Goal: Information Seeking & Learning: Learn about a topic

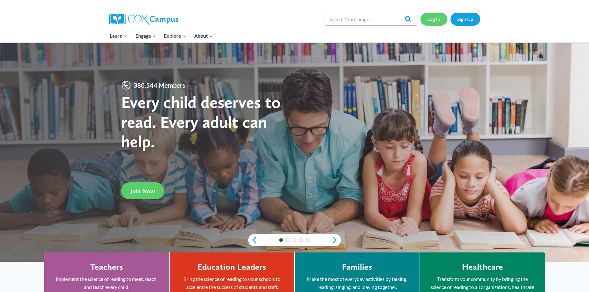
click at [432, 19] on link "Log In" at bounding box center [433, 19] width 27 height 13
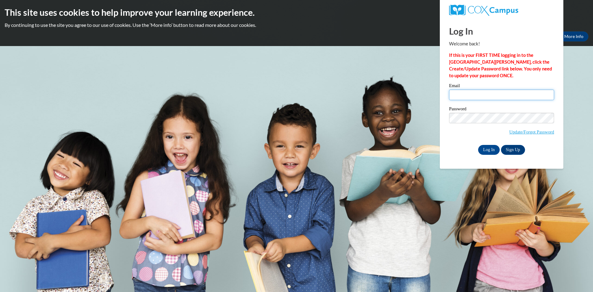
click at [467, 96] on input "Email" at bounding box center [501, 95] width 105 height 11
type input "[EMAIL_ADDRESS][DOMAIN_NAME]"
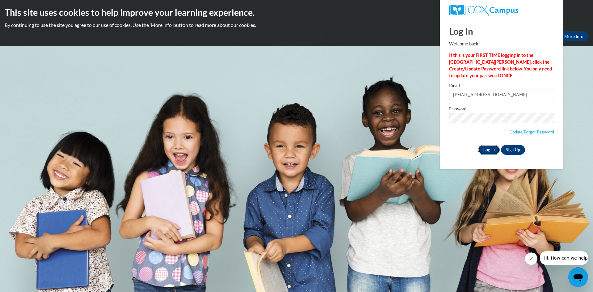
click at [492, 151] on input "Log In" at bounding box center [489, 150] width 22 height 10
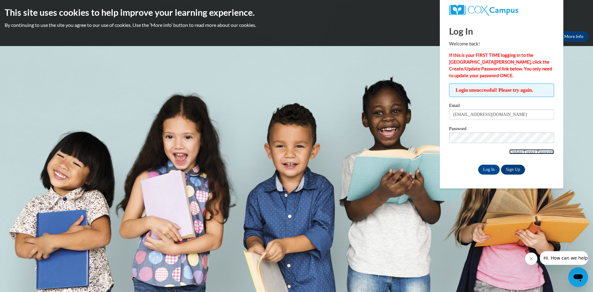
click at [522, 150] on link "Update/Forgot Password" at bounding box center [532, 151] width 45 height 5
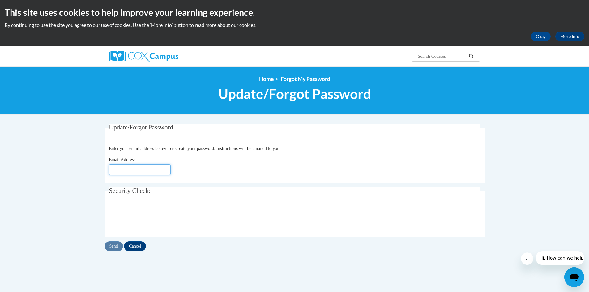
click at [134, 166] on input "Email Address" at bounding box center [140, 169] width 62 height 11
type input "[EMAIL_ADDRESS][DOMAIN_NAME]"
click at [113, 247] on input "Send" at bounding box center [113, 246] width 19 height 10
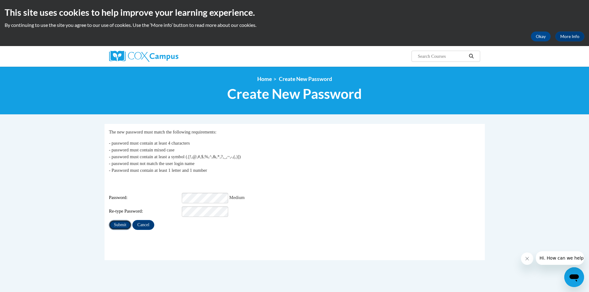
click at [125, 220] on input "Submit" at bounding box center [120, 225] width 22 height 10
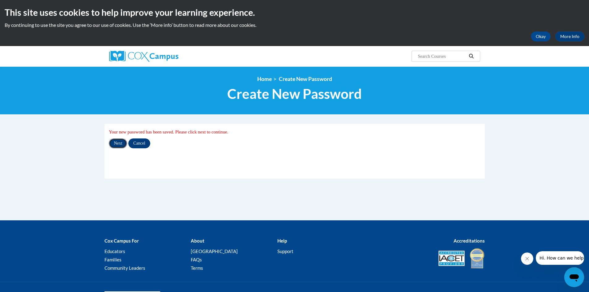
click at [118, 144] on input "Next" at bounding box center [118, 143] width 18 height 10
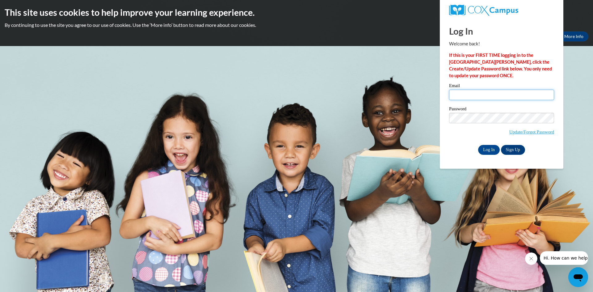
click at [500, 94] on input "Email" at bounding box center [501, 95] width 105 height 11
type input "carnold@accaa.org"
click at [489, 148] on input "Log In" at bounding box center [489, 150] width 22 height 10
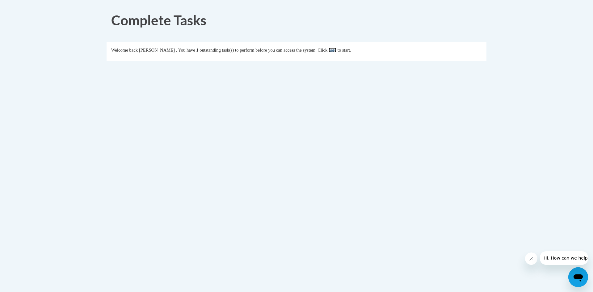
click at [337, 50] on link "here" at bounding box center [333, 50] width 8 height 5
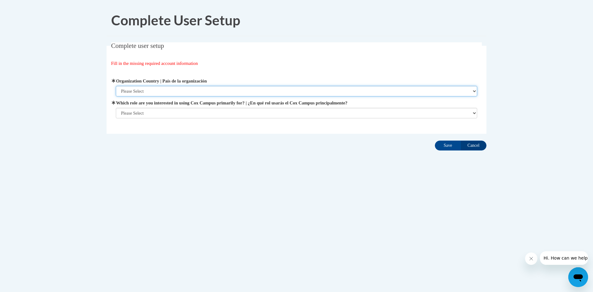
click at [146, 92] on select "Please Select United States | Estados Unidos Outside of the United States | Fue…" at bounding box center [297, 91] width 362 height 11
select select "ad49bcad-a171-4b2e-b99c-48b446064914"
click at [116, 86] on select "Please Select United States | Estados Unidos Outside of the United States | Fue…" at bounding box center [297, 91] width 362 height 11
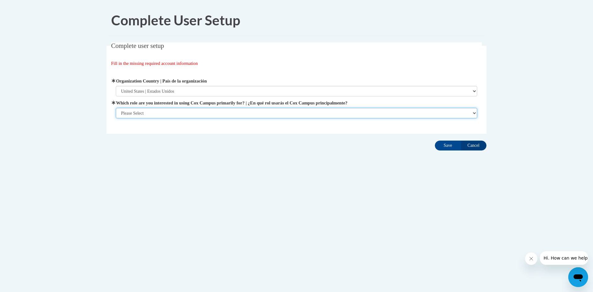
click at [143, 112] on select "Please Select College/University | Colegio/Universidad Community/Nonprofit Part…" at bounding box center [297, 113] width 362 height 11
click at [353, 108] on select "Please Select College/University | Colegio/Universidad Community/Nonprofit Part…" at bounding box center [297, 113] width 362 height 11
click at [539, 91] on body "Complete User Setup Complete user setup Fill in the missing required account in…" at bounding box center [296, 146] width 593 height 292
click at [447, 143] on input "Save" at bounding box center [448, 146] width 26 height 10
click at [417, 110] on select "Please Select College/University | Colegio/Universidad Community/Nonprofit Part…" at bounding box center [297, 113] width 362 height 11
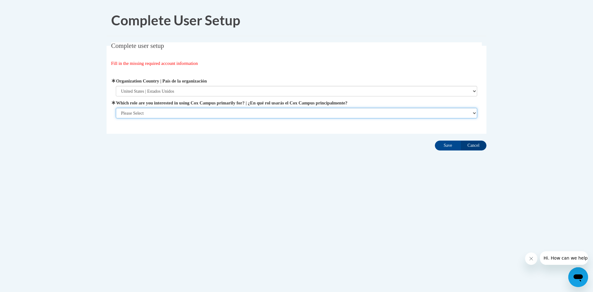
click at [249, 109] on select "Please Select College/University | Colegio/Universidad Community/Nonprofit Part…" at bounding box center [297, 113] width 362 height 11
select select "fbf2d438-af2f-41f8-98f1-81c410e29de3"
click at [116, 118] on select "Please Select College/University | Colegio/Universidad Community/Nonprofit Part…" at bounding box center [297, 113] width 362 height 11
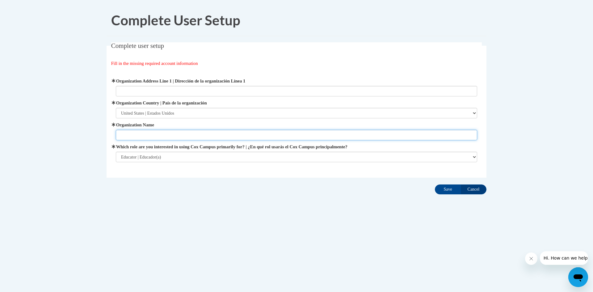
click at [209, 136] on input "Organization Name" at bounding box center [297, 135] width 362 height 11
type input "head start"
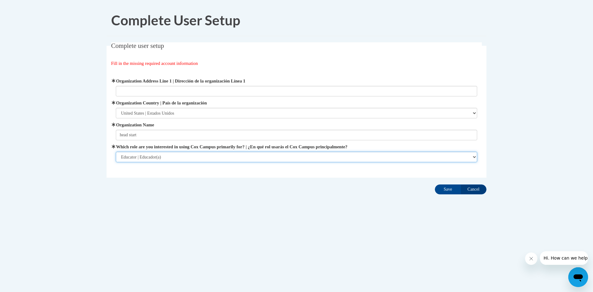
click at [208, 155] on select "Please Select College/University | Colegio/Universidad Community/Nonprofit Part…" at bounding box center [297, 157] width 362 height 11
click at [207, 155] on select "Please Select College/University | Colegio/Universidad Community/Nonprofit Part…" at bounding box center [297, 157] width 362 height 11
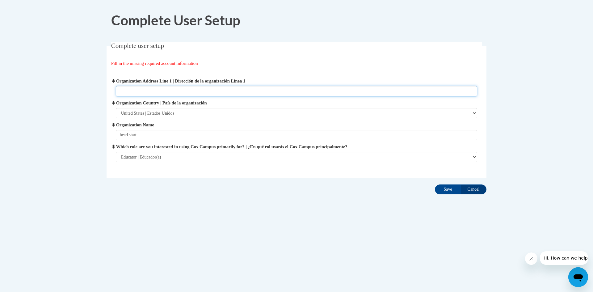
click at [271, 86] on input "Organization Address Line 1 | Dirección de la organización Línea 1" at bounding box center [297, 91] width 362 height 11
click at [280, 89] on input "Organization Address Line 1 | Dirección de la organización Línea 1" at bounding box center [297, 91] width 362 height 11
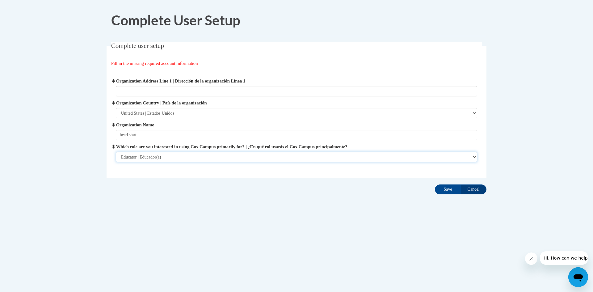
click at [471, 159] on select "Please Select College/University | Colegio/Universidad Community/Nonprofit Part…" at bounding box center [297, 157] width 362 height 11
select select "49058d88-fc43-4af8-93ac-fa8ced758464"
click at [116, 152] on select "Please Select College/University | Colegio/Universidad Community/Nonprofit Part…" at bounding box center [297, 157] width 362 height 11
click at [477, 154] on select "Please Select College/University | Colegio/Universidad Community/Nonprofit Part…" at bounding box center [297, 157] width 362 height 11
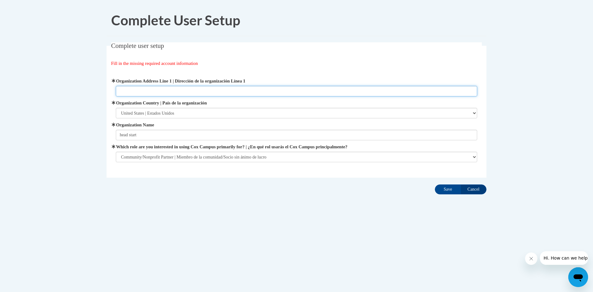
click at [141, 90] on input "Organization Address Line 1 | Dirección de la organización Línea 1" at bounding box center [297, 91] width 362 height 11
click at [172, 92] on input "4510 main ave Ashtabula ohio" at bounding box center [297, 91] width 362 height 11
drag, startPoint x: 146, startPoint y: 92, endPoint x: 138, endPoint y: 90, distance: 7.9
click at [138, 90] on input "4510 main ave Ashtabula Ohio" at bounding box center [297, 91] width 362 height 11
click at [147, 90] on input "4510 main ave Ashtabula Ohio" at bounding box center [297, 91] width 362 height 11
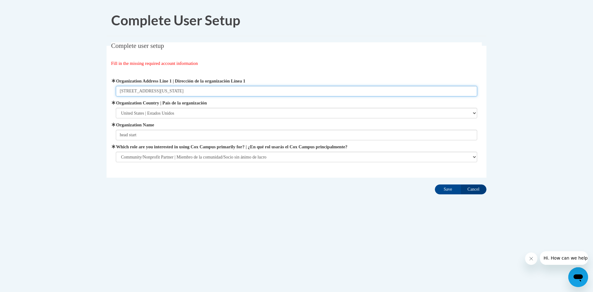
click at [193, 92] on input "4510 main avenue Ashtabula Ohio" at bounding box center [297, 91] width 362 height 11
type input "4510 main avenue Ashtabula Ohio"
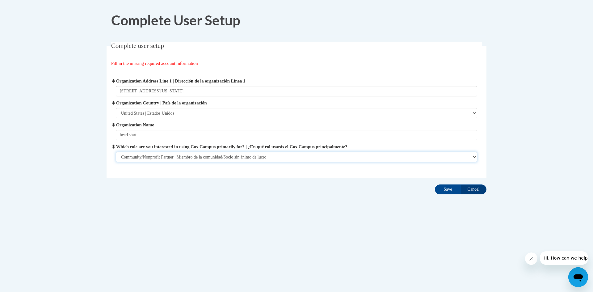
click at [192, 157] on select "Please Select College/University | Colegio/Universidad Community/Nonprofit Part…" at bounding box center [297, 157] width 362 height 11
select select "fbf2d438-af2f-41f8-98f1-81c410e29de3"
click at [116, 152] on select "Please Select College/University | Colegio/Universidad Community/Nonprofit Part…" at bounding box center [297, 157] width 362 height 11
click at [180, 157] on select "Please Select College/University | Colegio/Universidad Community/Nonprofit Part…" at bounding box center [297, 157] width 362 height 11
click at [183, 155] on select "Please Select College/University | Colegio/Universidad Community/Nonprofit Part…" at bounding box center [297, 157] width 362 height 11
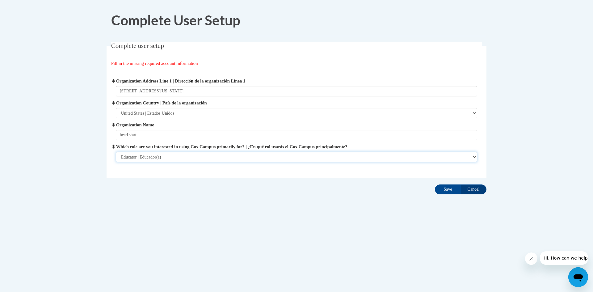
click at [184, 153] on select "Please Select College/University | Colegio/Universidad Community/Nonprofit Part…" at bounding box center [297, 157] width 362 height 11
click at [116, 152] on select "Please Select College/University | Colegio/Universidad Community/Nonprofit Part…" at bounding box center [297, 157] width 362 height 11
click at [192, 156] on select "Please Select College/University | Colegio/Universidad Community/Nonprofit Part…" at bounding box center [297, 157] width 362 height 11
click at [194, 155] on select "Please Select College/University | Colegio/Universidad Community/Nonprofit Part…" at bounding box center [297, 157] width 362 height 11
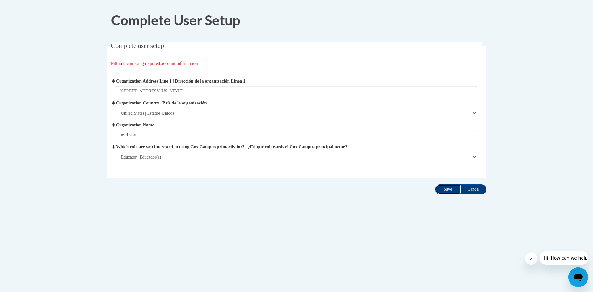
click at [449, 190] on input "Save" at bounding box center [448, 189] width 26 height 10
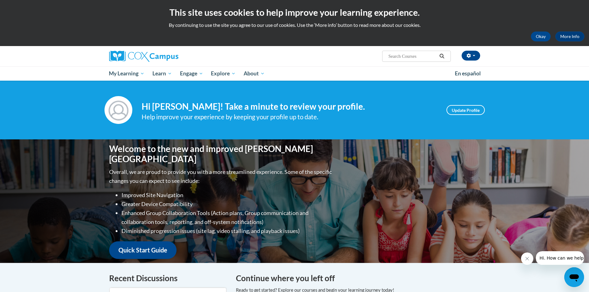
click at [406, 55] on input "Search..." at bounding box center [411, 56] width 49 height 7
paste input "Responding to Trauma and Supporting Resilience"
type input "R"
click at [405, 53] on input "Search..." at bounding box center [411, 56] width 49 height 7
paste input "Trauma Informed Practice"
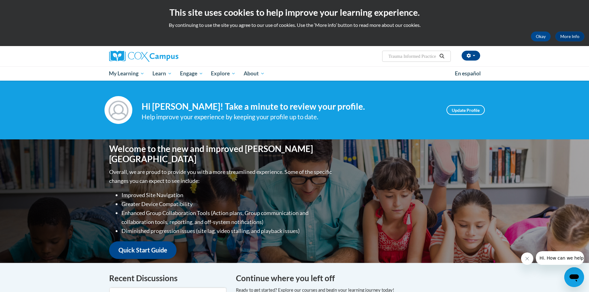
scroll to position [0, 3]
type input "Trauma Informed Practice"
click at [440, 56] on icon "Search" at bounding box center [442, 56] width 6 height 5
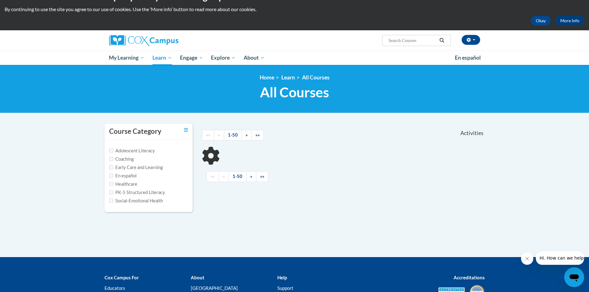
scroll to position [31, 0]
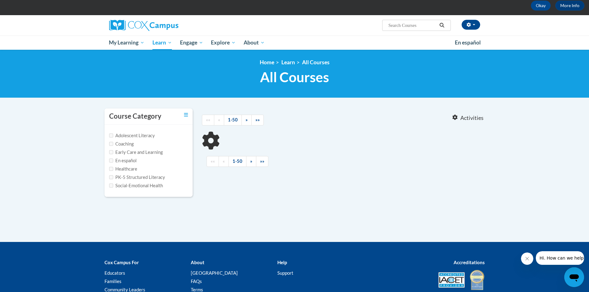
type input "Trauma Informed Practice"
click at [128, 186] on label "Social-Emotional Health" at bounding box center [136, 185] width 54 height 7
click at [113, 186] on input "Social-Emotional Health" at bounding box center [111, 186] width 4 height 4
checkbox input "true"
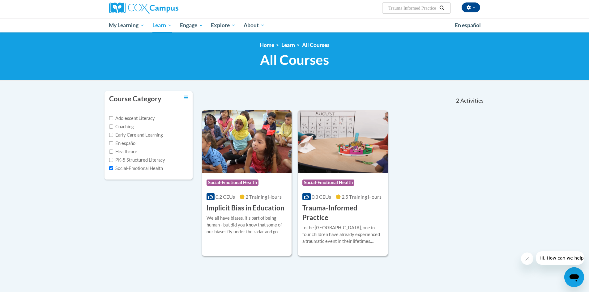
scroll to position [62, 0]
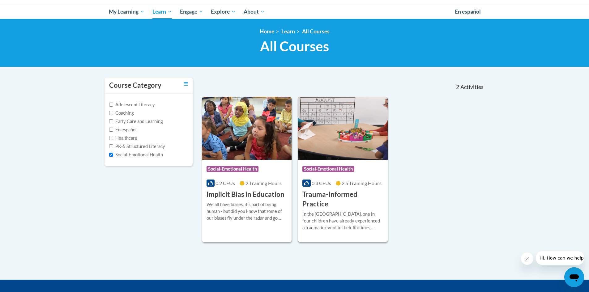
click at [346, 197] on h3 "Trauma-Informed Practice" at bounding box center [342, 199] width 81 height 19
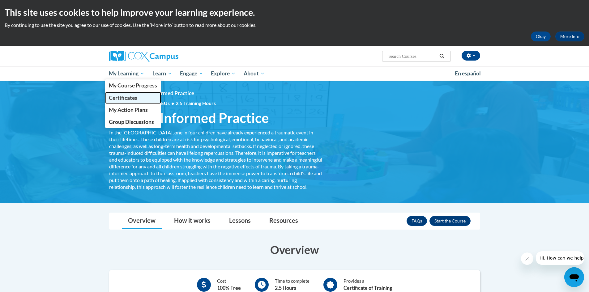
click at [140, 97] on link "Certificates" at bounding box center [133, 98] width 56 height 12
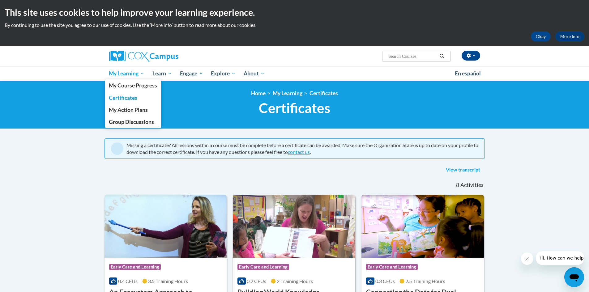
click at [135, 73] on span "My Learning" at bounding box center [127, 73] width 36 height 7
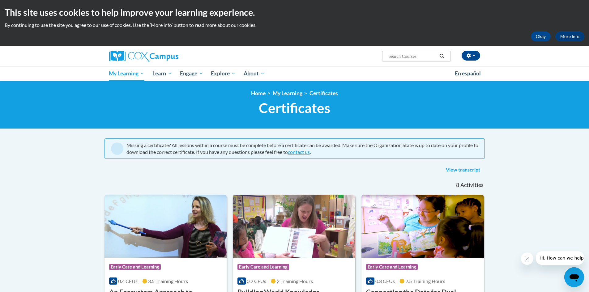
click at [151, 113] on h1 "Certificates New Page_Certificates" at bounding box center [294, 108] width 380 height 16
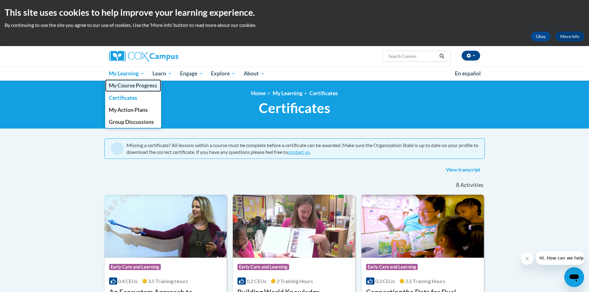
click at [139, 86] on span "My Course Progress" at bounding box center [133, 85] width 48 height 6
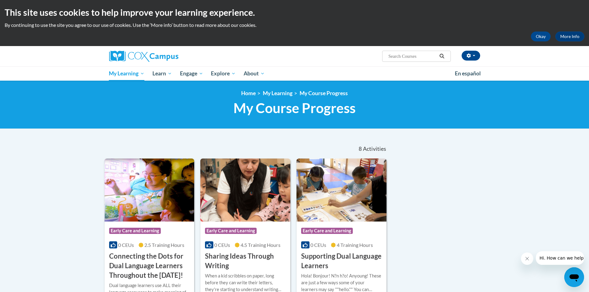
paste input "Trauma Informed Practice"
type input "Trauma Informed Practice"
click at [442, 58] on icon "Search" at bounding box center [442, 56] width 6 height 5
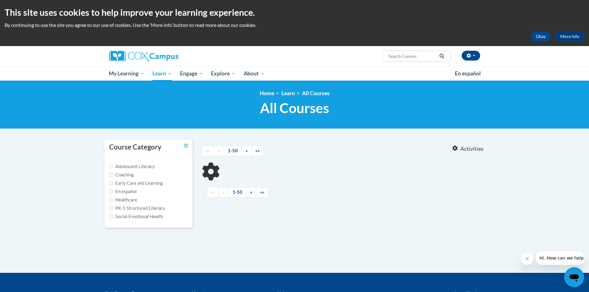
click at [136, 218] on label "Social-Emotional Health" at bounding box center [136, 216] width 54 height 7
type input "Trauma Informed Practice"
click at [116, 217] on label "Social-Emotional Health" at bounding box center [136, 216] width 54 height 7
click at [111, 217] on input "Social-Emotional Health" at bounding box center [111, 216] width 4 height 4
checkbox input "true"
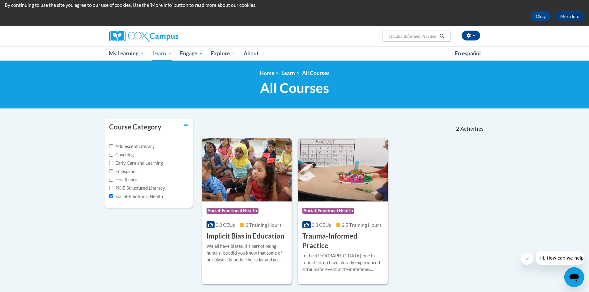
scroll to position [31, 0]
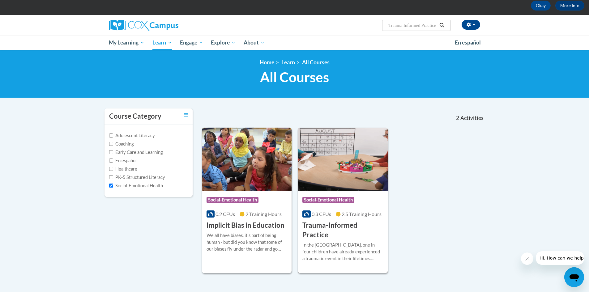
click at [341, 185] on img at bounding box center [343, 159] width 90 height 63
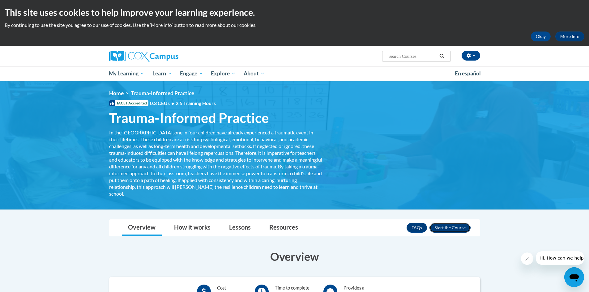
click at [448, 227] on button "Enroll" at bounding box center [449, 228] width 41 height 10
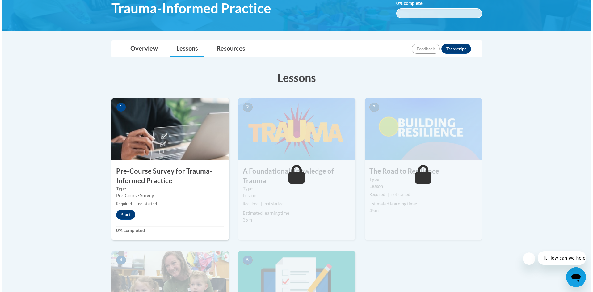
scroll to position [124, 0]
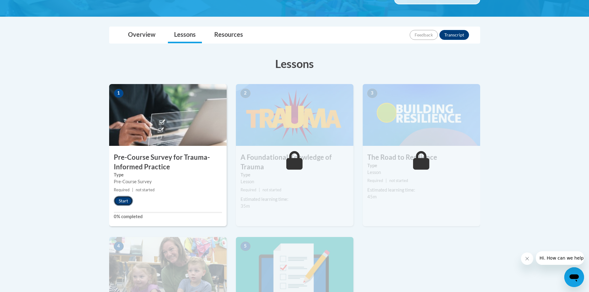
click at [122, 200] on button "Start" at bounding box center [123, 201] width 19 height 10
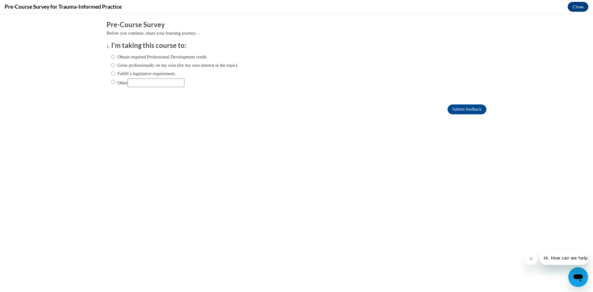
scroll to position [0, 0]
click at [111, 57] on input "Obtain required Professional Development credit." at bounding box center [113, 56] width 4 height 7
radio input "true"
click at [472, 109] on input "Submit feedback" at bounding box center [467, 109] width 39 height 10
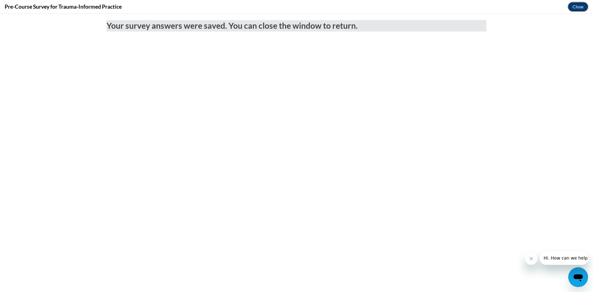
click at [578, 4] on button "Close" at bounding box center [578, 7] width 21 height 10
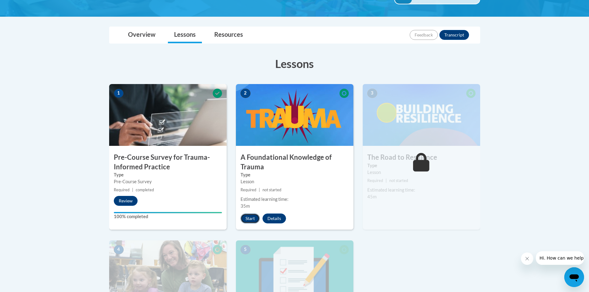
click at [249, 218] on button "Start" at bounding box center [249, 219] width 19 height 10
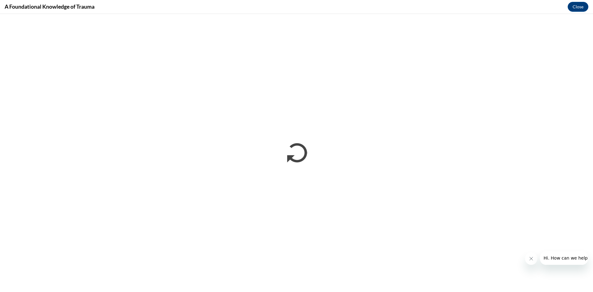
click at [529, 259] on icon "Close message from company" at bounding box center [531, 258] width 5 height 5
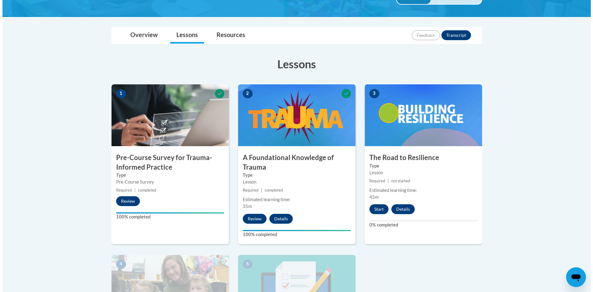
scroll to position [124, 0]
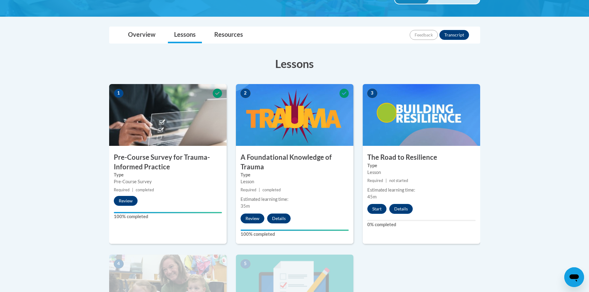
click at [306, 191] on small "Required | completed" at bounding box center [294, 190] width 117 height 7
click at [375, 210] on button "Start" at bounding box center [376, 209] width 19 height 10
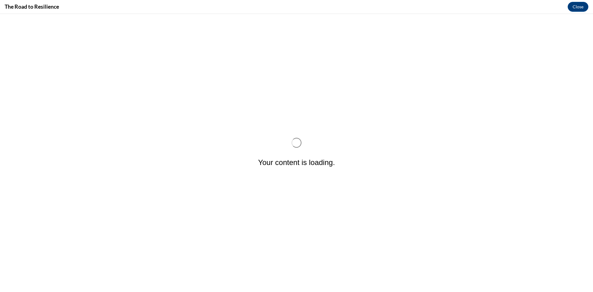
scroll to position [0, 0]
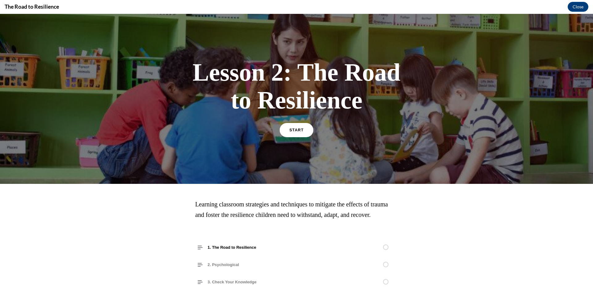
click at [296, 133] on link "START" at bounding box center [297, 130] width 34 height 14
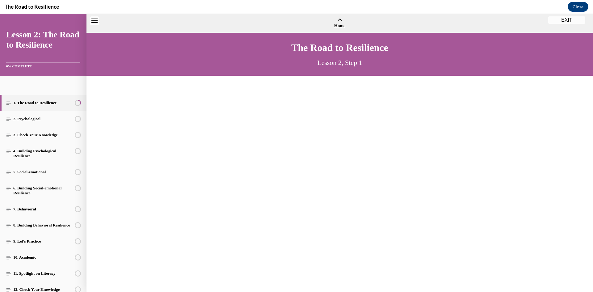
scroll to position [19, 0]
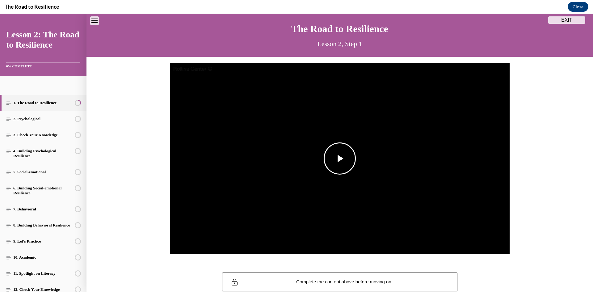
click at [343, 121] on img "Video player" at bounding box center [340, 158] width 340 height 191
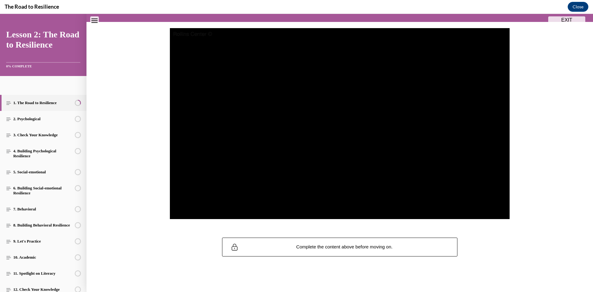
scroll to position [53, 0]
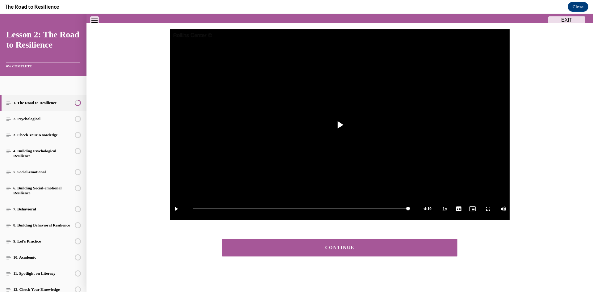
click at [351, 247] on div "CONTINUE" at bounding box center [340, 247] width 216 height 5
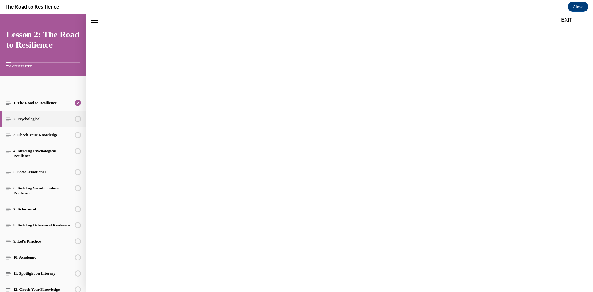
scroll to position [19, 0]
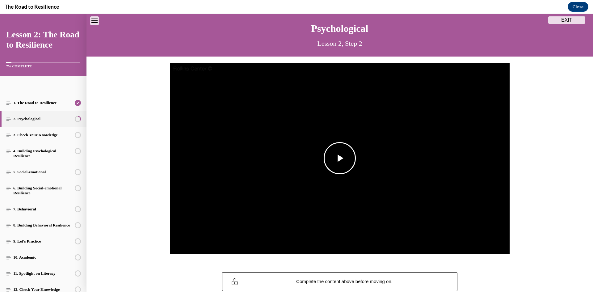
click at [349, 242] on img "Video player" at bounding box center [340, 158] width 340 height 191
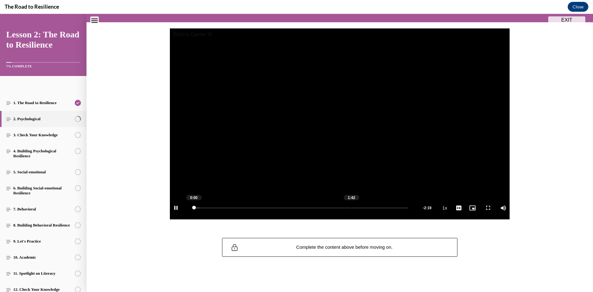
scroll to position [54, 0]
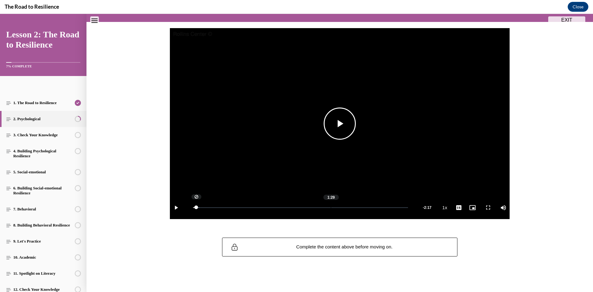
click at [331, 207] on div "1:29" at bounding box center [331, 207] width 0 height 1
click at [332, 207] on div "1:30" at bounding box center [332, 207] width 0 height 1
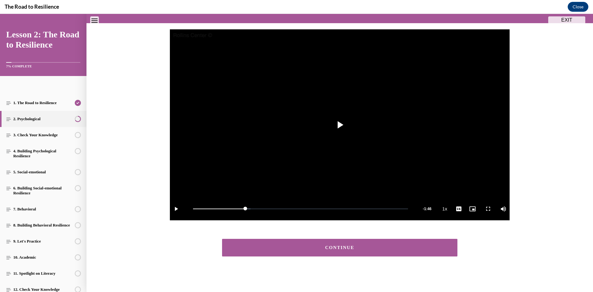
scroll to position [53, 0]
click at [298, 247] on div "CONTINUE" at bounding box center [340, 247] width 216 height 5
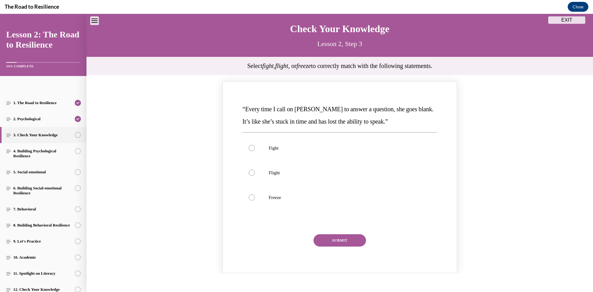
scroll to position [19, 0]
click at [269, 198] on p "Freeze" at bounding box center [345, 197] width 153 height 6
click at [255, 198] on input "Freeze" at bounding box center [252, 197] width 6 height 6
radio input "true"
click at [336, 240] on button "SUBMIT" at bounding box center [340, 240] width 53 height 12
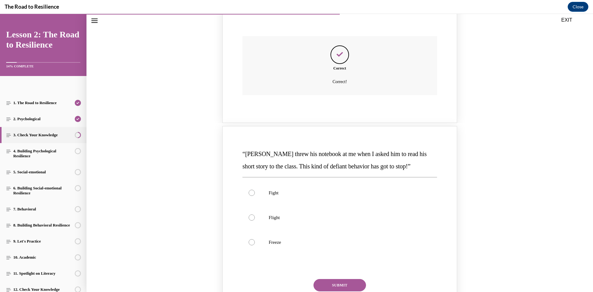
scroll to position [235, 0]
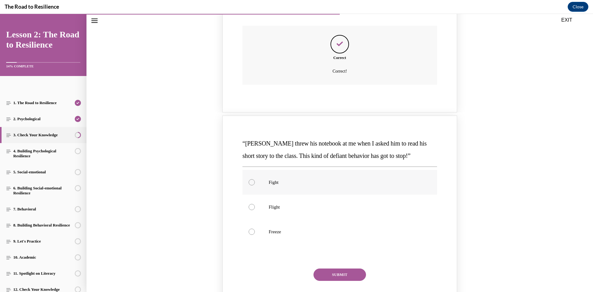
click at [266, 182] on label "Fight" at bounding box center [340, 182] width 195 height 25
click at [255, 182] on input "Fight" at bounding box center [252, 182] width 6 height 6
radio input "true"
click at [339, 271] on button "SUBMIT" at bounding box center [340, 275] width 53 height 12
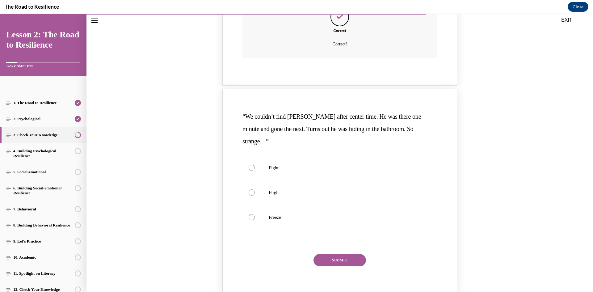
scroll to position [544, 0]
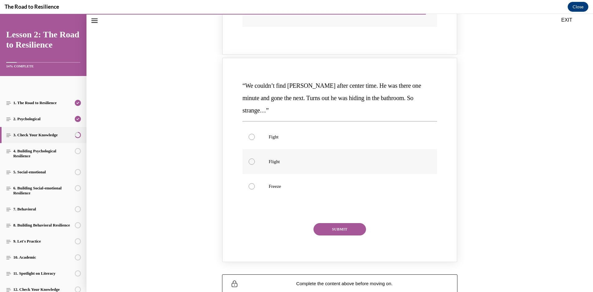
click at [257, 149] on label "Flight" at bounding box center [340, 161] width 195 height 25
click at [255, 159] on input "Flight" at bounding box center [252, 162] width 6 height 6
radio input "true"
click at [341, 223] on button "SUBMIT" at bounding box center [340, 229] width 53 height 12
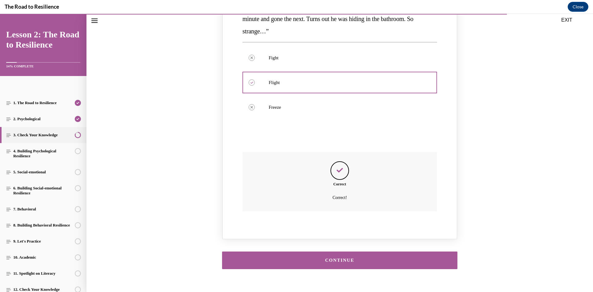
scroll to position [624, 0]
click at [339, 258] on div "CONTINUE" at bounding box center [340, 260] width 216 height 5
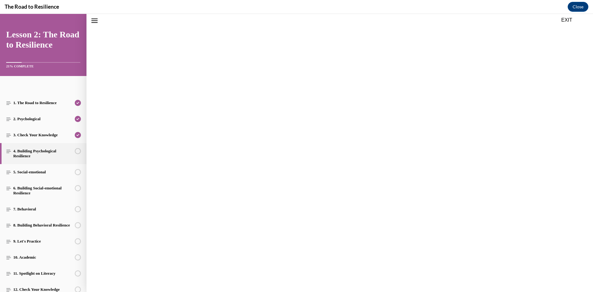
scroll to position [19, 0]
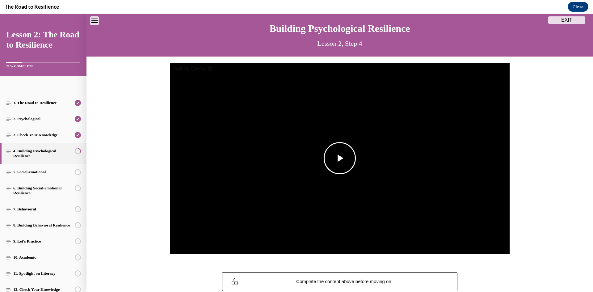
click at [340, 158] on span "Video player" at bounding box center [340, 158] width 0 height 0
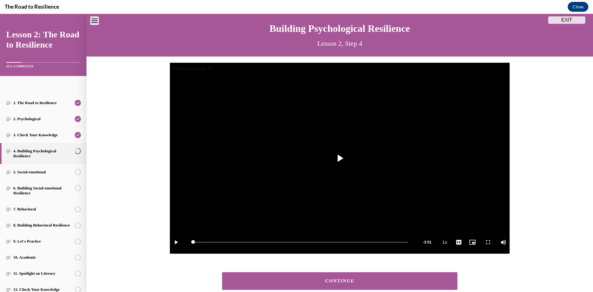
click at [341, 284] on button "CONTINUE" at bounding box center [339, 281] width 235 height 18
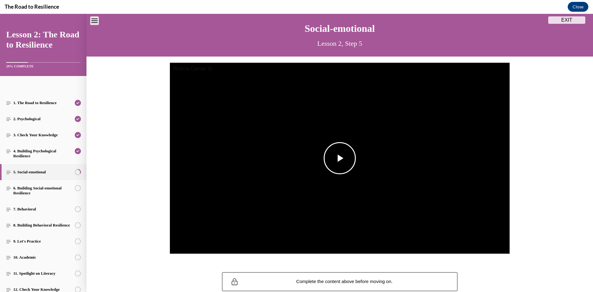
click at [409, 185] on img "Video player" at bounding box center [340, 158] width 340 height 191
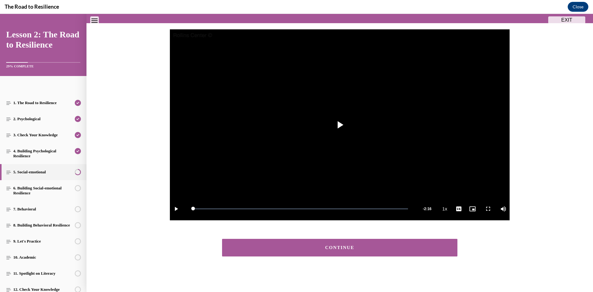
scroll to position [53, 0]
click at [364, 254] on button "CONTINUE" at bounding box center [339, 248] width 235 height 18
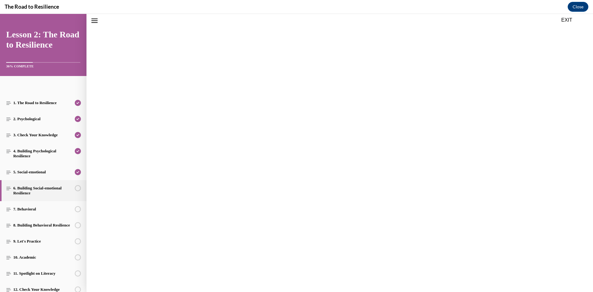
scroll to position [19, 0]
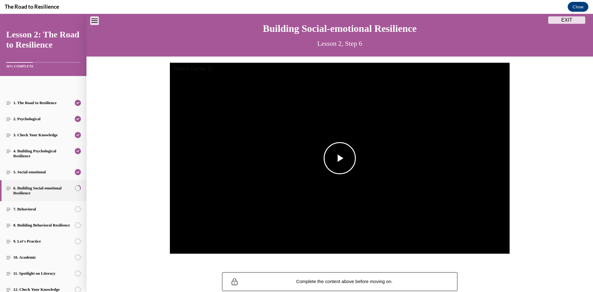
click at [340, 158] on span "Video player" at bounding box center [340, 158] width 0 height 0
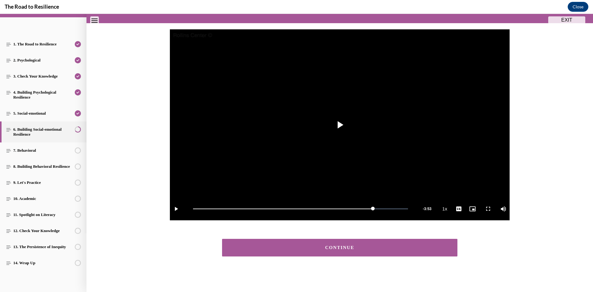
scroll to position [53, 0]
click at [369, 253] on button "CONTINUE" at bounding box center [339, 248] width 235 height 18
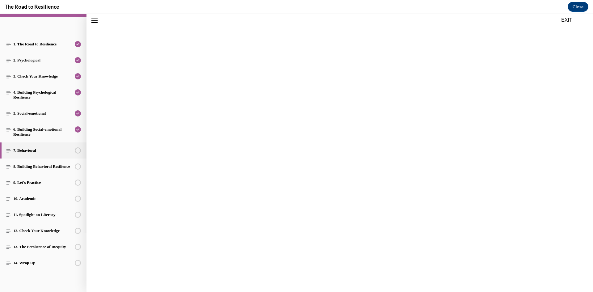
scroll to position [19, 0]
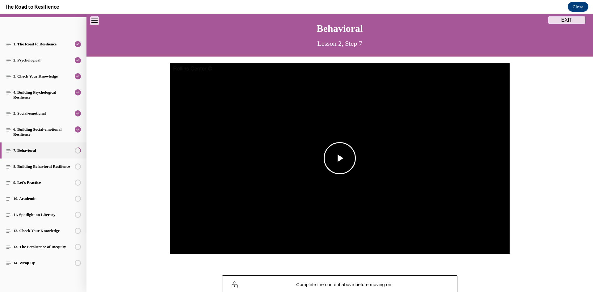
click at [340, 158] on span "Video player" at bounding box center [340, 158] width 0 height 0
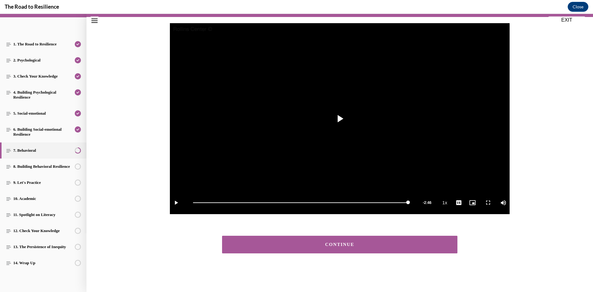
scroll to position [59, 0]
click at [238, 242] on button "CONTINUE" at bounding box center [339, 245] width 235 height 18
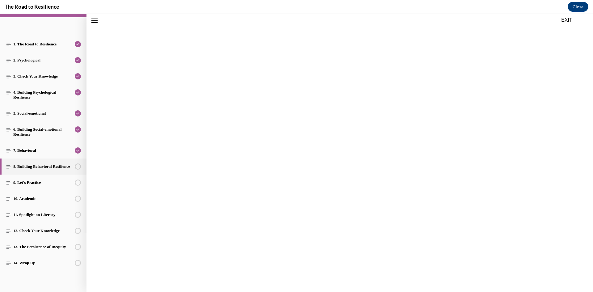
scroll to position [19, 0]
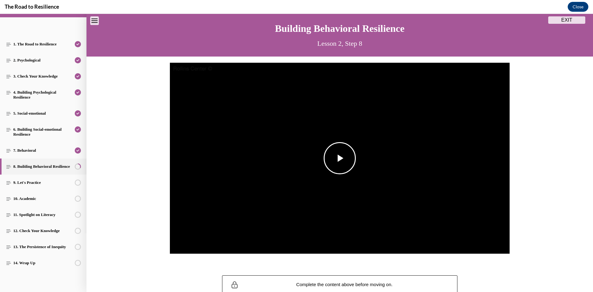
click at [340, 158] on span "Video player" at bounding box center [340, 158] width 0 height 0
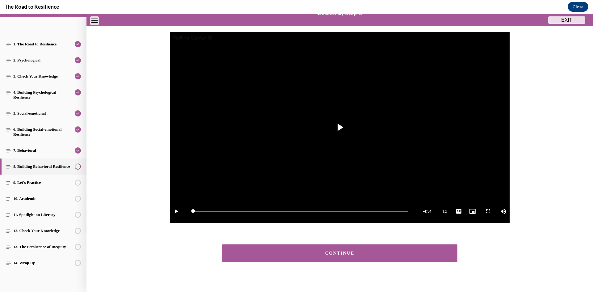
click at [360, 249] on button "CONTINUE" at bounding box center [339, 253] width 235 height 18
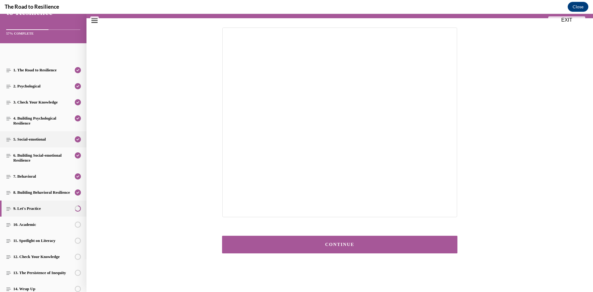
scroll to position [64, 0]
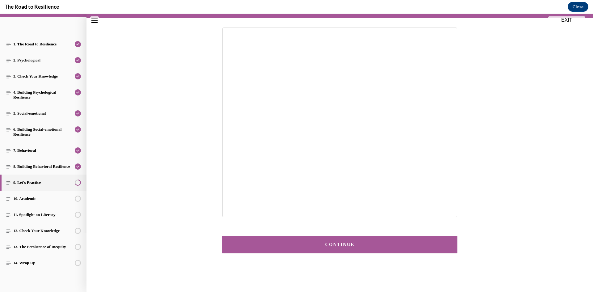
click at [367, 246] on div "CONTINUE" at bounding box center [340, 244] width 216 height 5
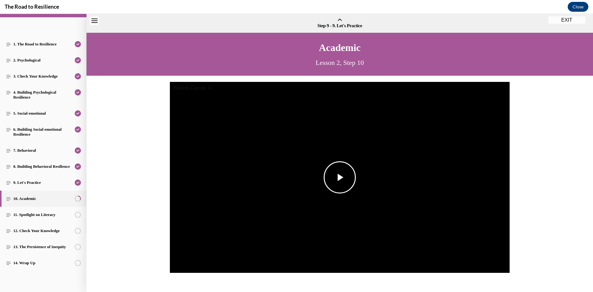
scroll to position [19, 0]
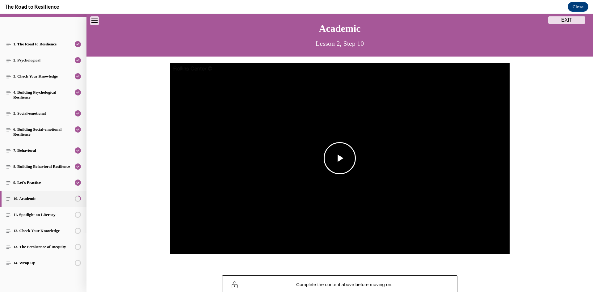
click at [332, 218] on img "Video player" at bounding box center [340, 158] width 340 height 191
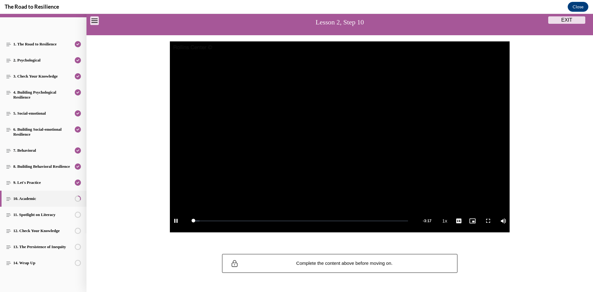
scroll to position [50, 0]
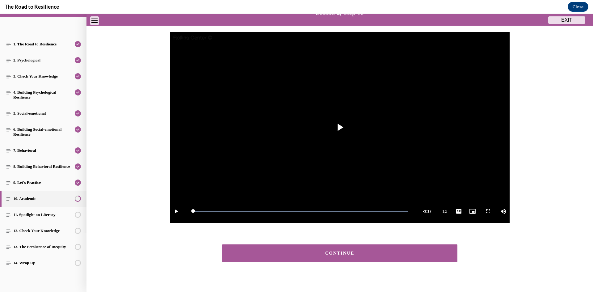
click at [338, 253] on div "CONTINUE" at bounding box center [340, 253] width 216 height 5
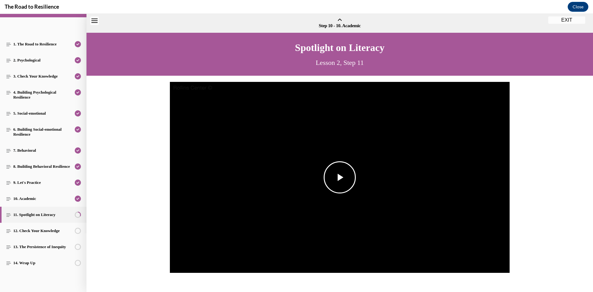
scroll to position [19, 0]
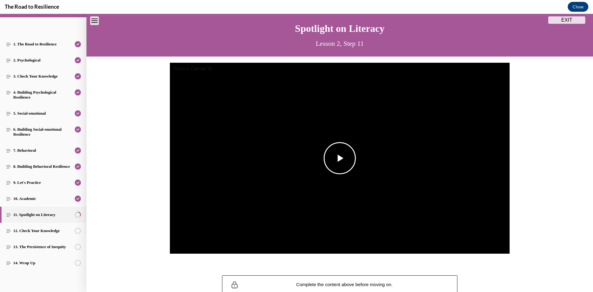
click at [330, 213] on img "Video player" at bounding box center [340, 158] width 340 height 191
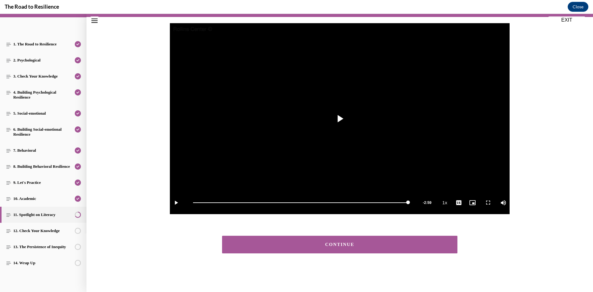
scroll to position [59, 0]
click at [362, 241] on button "CONTINUE" at bounding box center [339, 245] width 235 height 18
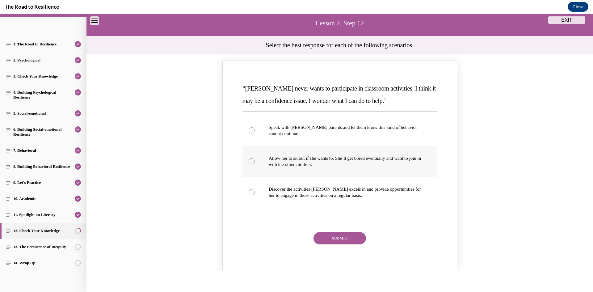
scroll to position [50, 0]
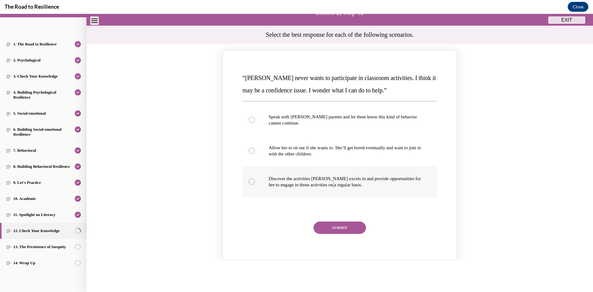
click at [341, 186] on p "Discover the activities Mattison excels in and provide opportunities for her to…" at bounding box center [345, 182] width 153 height 12
click at [258, 179] on label "Discover the activities Mattison excels in and provide opportunities for her to…" at bounding box center [340, 181] width 195 height 31
click at [255, 179] on input "Discover the activities Mattison excels in and provide opportunities for her to…" at bounding box center [252, 182] width 6 height 6
radio input "true"
click at [341, 227] on button "SUBMIT" at bounding box center [340, 228] width 53 height 12
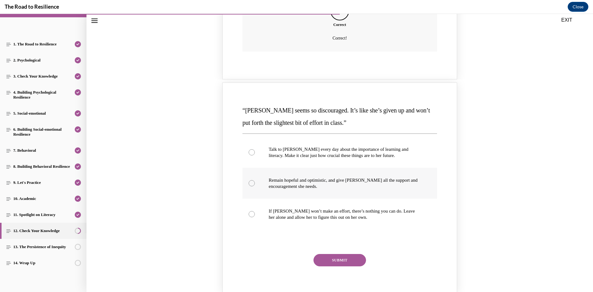
scroll to position [297, 0]
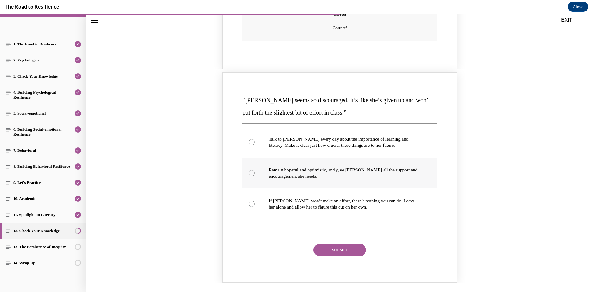
click at [250, 176] on div "Knowledge check: Multiple choice" at bounding box center [252, 173] width 6 height 6
click at [250, 176] on input "Remain hopeful and optimistic, and give Alyson all the support and encouragemen…" at bounding box center [252, 173] width 6 height 6
radio input "true"
click at [349, 251] on button "SUBMIT" at bounding box center [340, 250] width 53 height 12
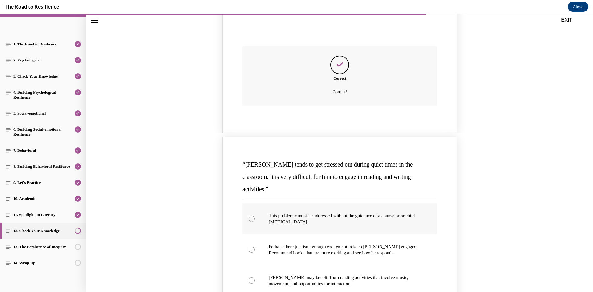
scroll to position [544, 0]
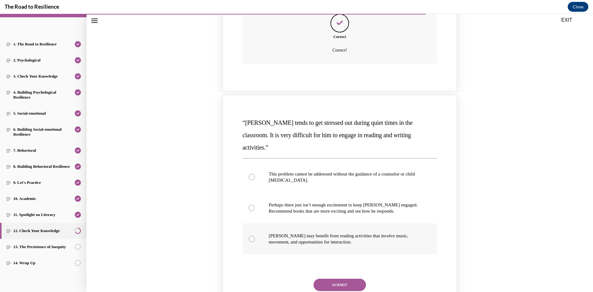
click at [257, 231] on label "Harrison may benefit from reading activities that involve music, movement, and …" at bounding box center [340, 238] width 195 height 31
click at [255, 236] on input "Harrison may benefit from reading activities that involve music, movement, and …" at bounding box center [252, 239] width 6 height 6
radio input "true"
click at [349, 279] on button "SUBMIT" at bounding box center [340, 285] width 53 height 12
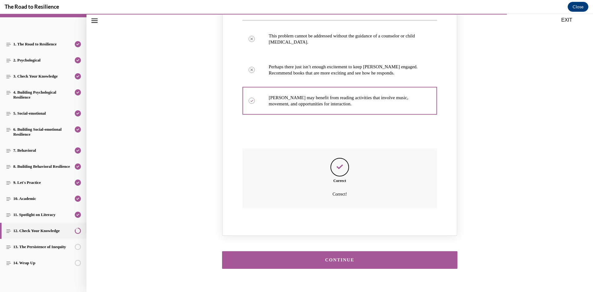
scroll to position [686, 0]
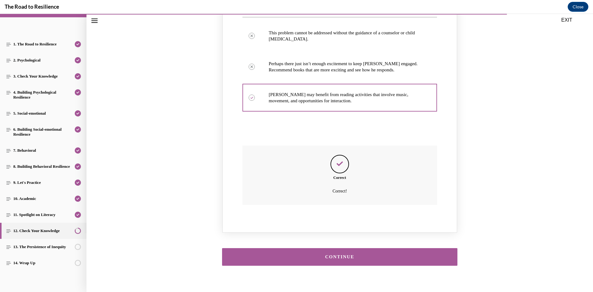
click at [345, 248] on button "CONTINUE" at bounding box center [339, 257] width 235 height 18
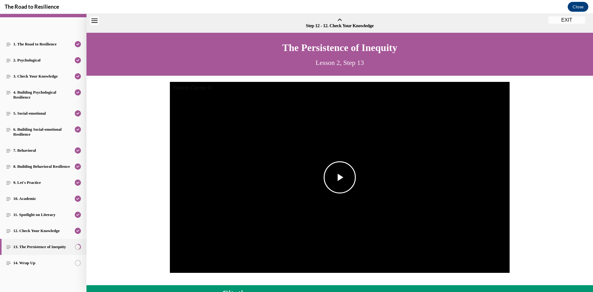
scroll to position [19, 0]
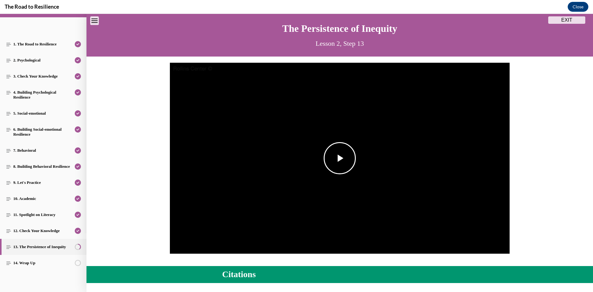
click at [341, 214] on img "Video player" at bounding box center [340, 158] width 340 height 191
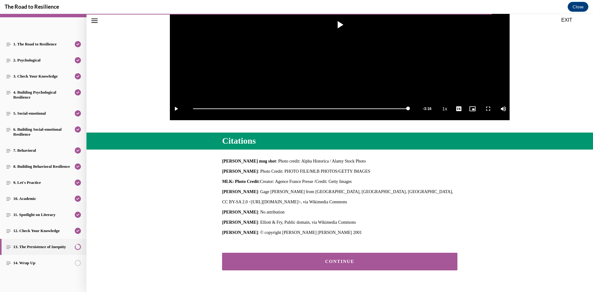
scroll to position [170, 0]
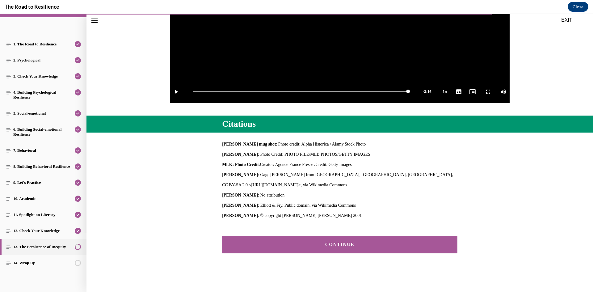
click at [344, 244] on div "CONTINUE" at bounding box center [340, 244] width 216 height 5
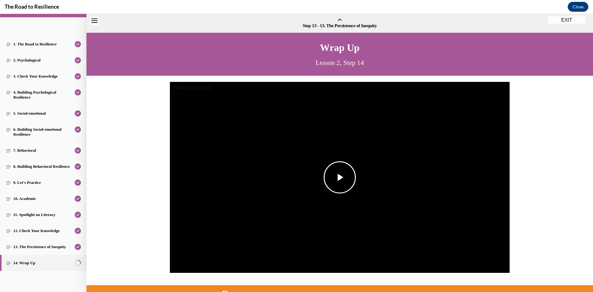
scroll to position [19, 0]
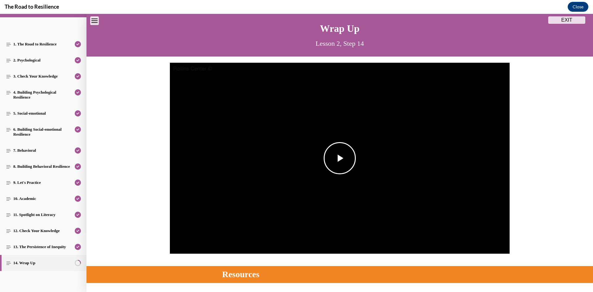
click at [296, 207] on img "Video player" at bounding box center [340, 158] width 340 height 191
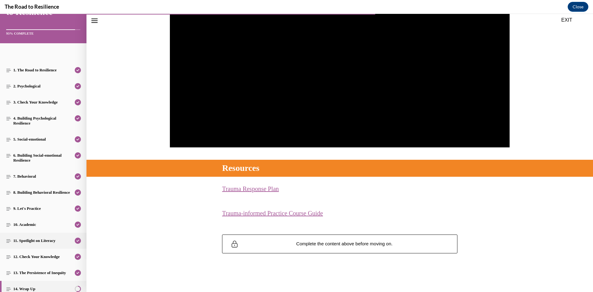
scroll to position [64, 0]
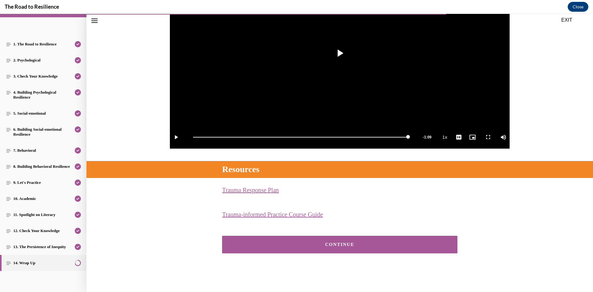
click at [344, 243] on div "CONTINUE" at bounding box center [340, 244] width 216 height 5
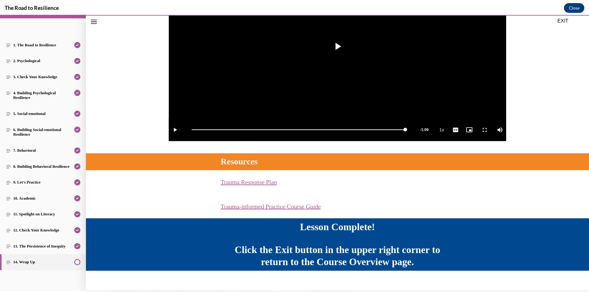
scroll to position [141, 0]
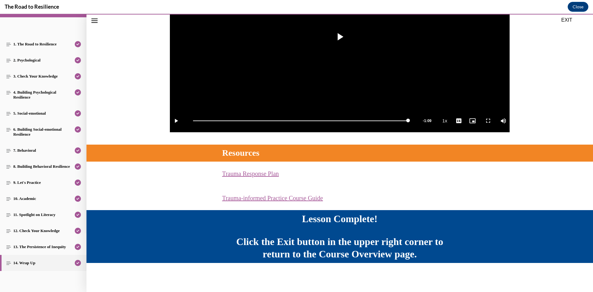
click at [568, 21] on button "EXIT" at bounding box center [566, 19] width 37 height 7
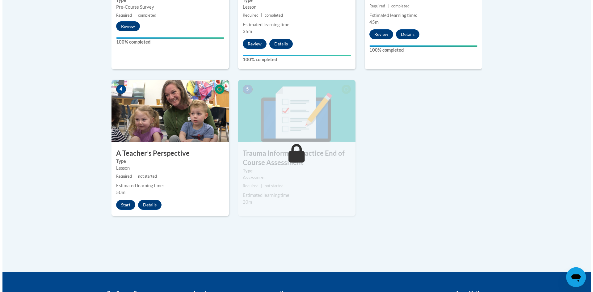
scroll to position [309, 0]
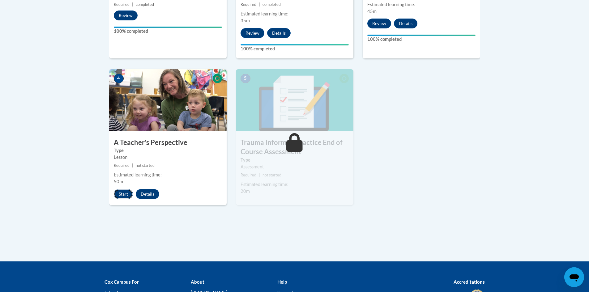
click at [122, 194] on button "Start" at bounding box center [123, 194] width 19 height 10
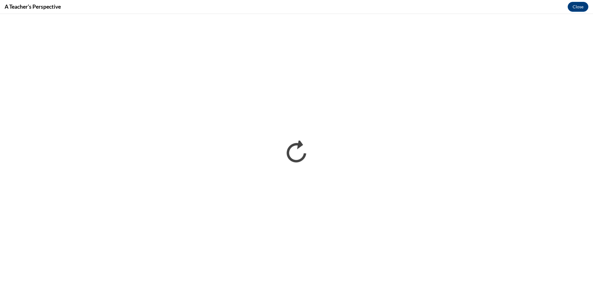
scroll to position [0, 0]
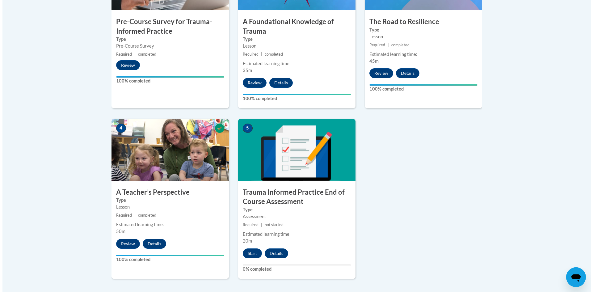
scroll to position [278, 0]
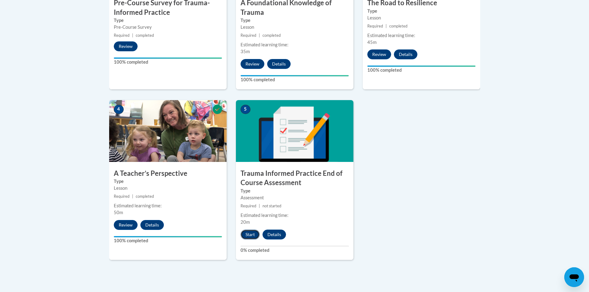
click at [246, 234] on button "Start" at bounding box center [249, 235] width 19 height 10
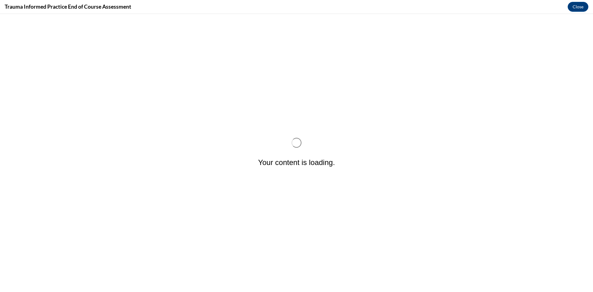
scroll to position [0, 0]
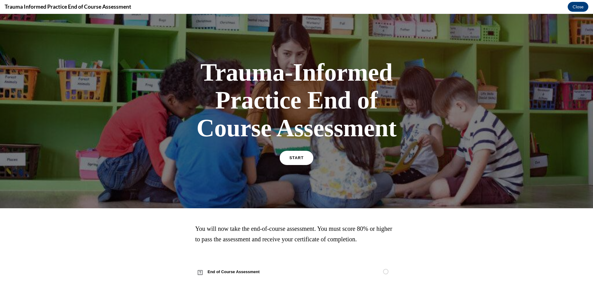
click at [298, 156] on span "START" at bounding box center [297, 158] width 14 height 5
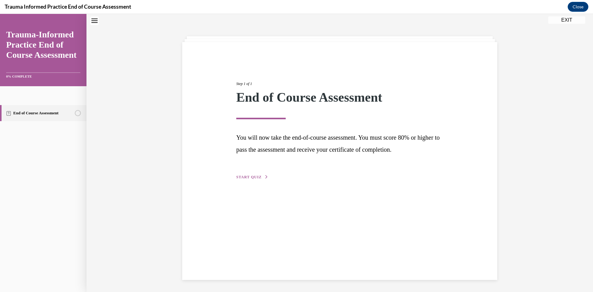
scroll to position [19, 0]
click at [251, 176] on span "START QUIZ" at bounding box center [248, 177] width 25 height 4
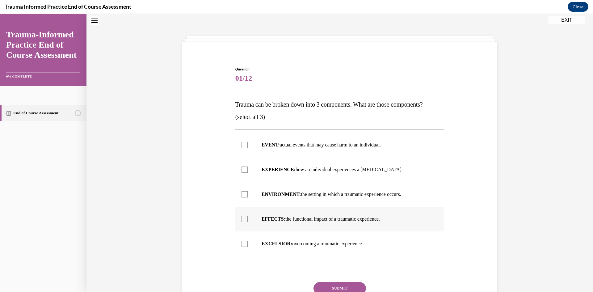
click at [257, 221] on label "EFFECTS: the functional impact of a traumatic experience." at bounding box center [339, 219] width 209 height 25
click at [248, 221] on input "EFFECTS: the functional impact of a traumatic experience." at bounding box center [245, 219] width 6 height 6
checkbox input "true"
click at [252, 196] on label "ENVIRONMENT: the setting in which a traumatic experience occurs." at bounding box center [339, 194] width 209 height 25
click at [248, 196] on input "ENVIRONMENT: the setting in which a traumatic experience occurs." at bounding box center [245, 194] width 6 height 6
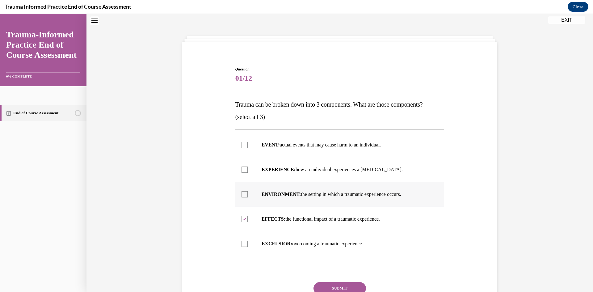
checkbox input "true"
click at [253, 169] on label "EXPERIENCE: how an individual experiences a stressor." at bounding box center [339, 169] width 209 height 25
click at [248, 169] on input "EXPERIENCE: how an individual experiences a stressor." at bounding box center [245, 170] width 6 height 6
checkbox input "true"
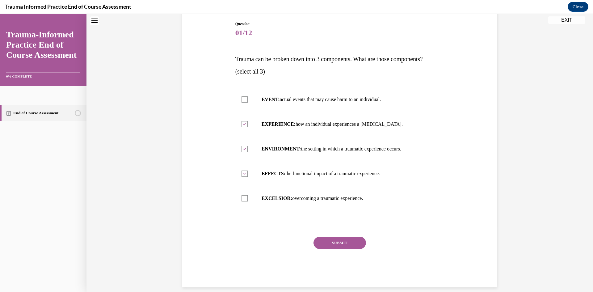
scroll to position [73, 0]
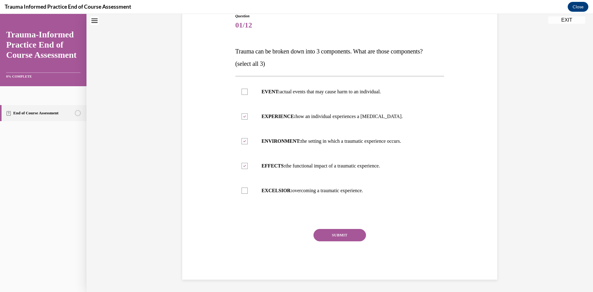
click at [346, 236] on button "SUBMIT" at bounding box center [340, 235] width 53 height 12
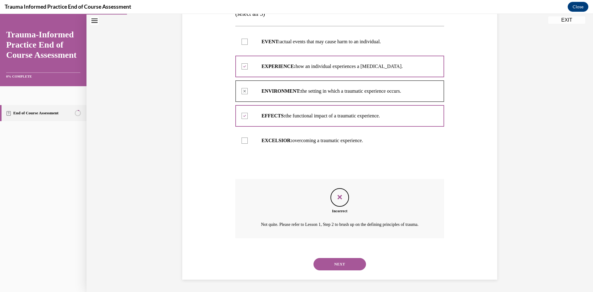
scroll to position [130, 0]
click at [339, 263] on button "NEXT" at bounding box center [340, 264] width 53 height 12
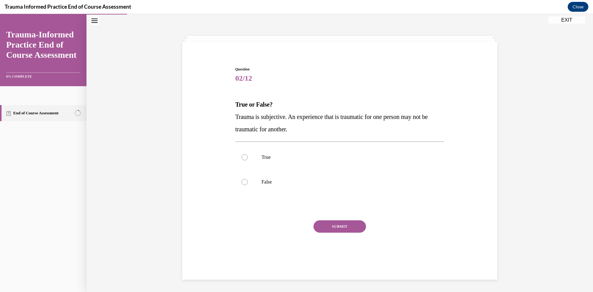
scroll to position [19, 0]
click at [267, 158] on p "True" at bounding box center [345, 157] width 167 height 6
click at [248, 158] on input "True" at bounding box center [245, 157] width 6 height 6
radio input "true"
click at [334, 225] on button "SUBMIT" at bounding box center [340, 226] width 53 height 12
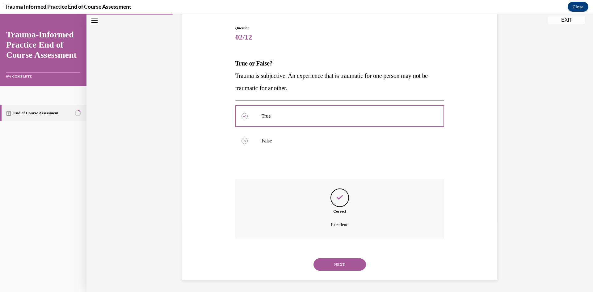
scroll to position [61, 0]
click at [338, 261] on button "NEXT" at bounding box center [340, 264] width 53 height 12
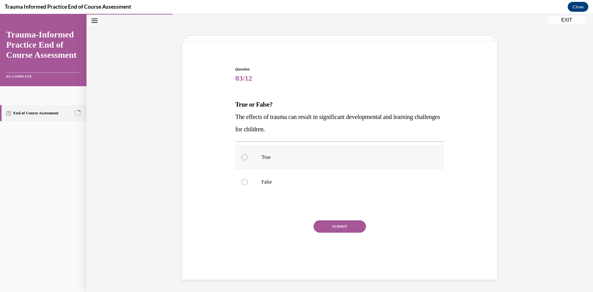
click at [242, 155] on div at bounding box center [245, 157] width 6 height 6
click at [242, 155] on input "True" at bounding box center [245, 157] width 6 height 6
radio input "true"
click at [328, 222] on button "SUBMIT" at bounding box center [340, 226] width 53 height 12
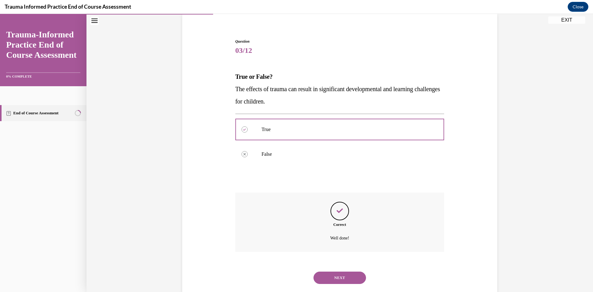
scroll to position [61, 0]
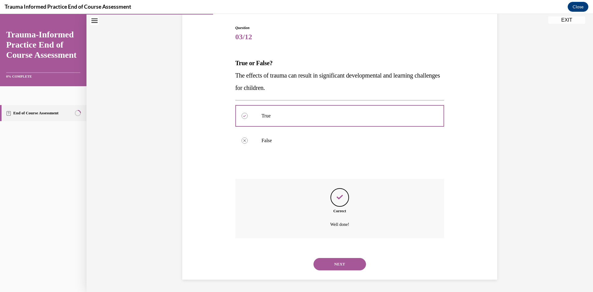
click at [331, 263] on button "NEXT" at bounding box center [340, 264] width 53 height 12
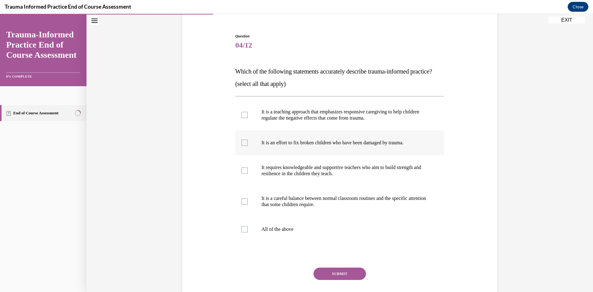
scroll to position [63, 0]
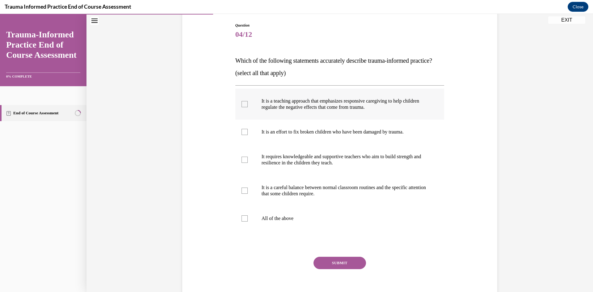
click at [251, 118] on label "It is a teaching approach that emphasizes responsive caregiving to help childre…" at bounding box center [339, 104] width 209 height 31
click at [248, 107] on input "It is a teaching approach that emphasizes responsive caregiving to help childre…" at bounding box center [245, 104] width 6 height 6
checkbox input "true"
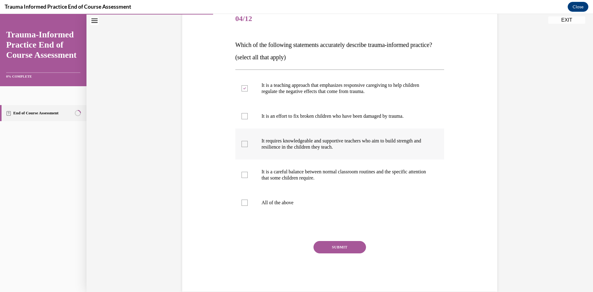
scroll to position [94, 0]
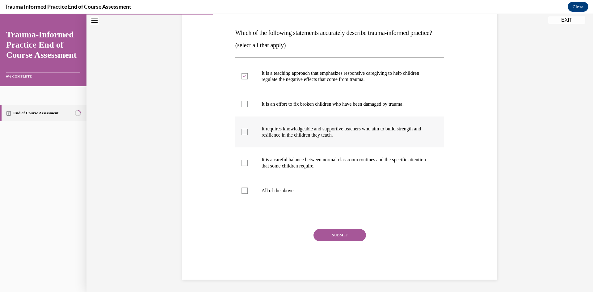
click at [247, 143] on label "It requires knowledgeable and supportive teachers who aim to build strength and…" at bounding box center [339, 131] width 209 height 31
click at [247, 135] on input "It requires knowledgeable and supportive teachers who aim to build strength and…" at bounding box center [245, 132] width 6 height 6
checkbox input "true"
click at [248, 173] on label "It is a careful balance between normal classroom routines and the specific atte…" at bounding box center [339, 162] width 209 height 31
click at [248, 166] on input "It is a careful balance between normal classroom routines and the specific atte…" at bounding box center [245, 163] width 6 height 6
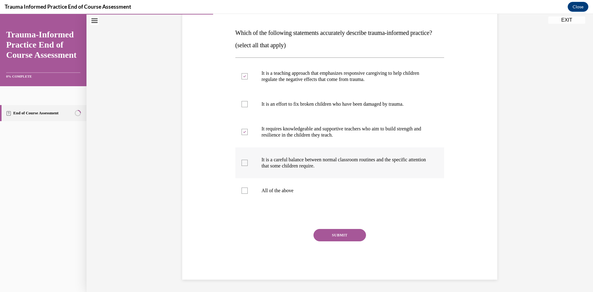
checkbox input "true"
click at [345, 241] on button "SUBMIT" at bounding box center [340, 235] width 53 height 12
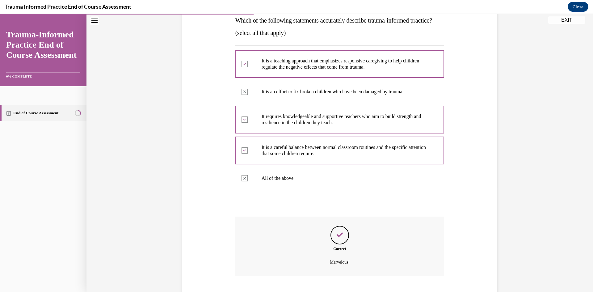
scroll to position [154, 0]
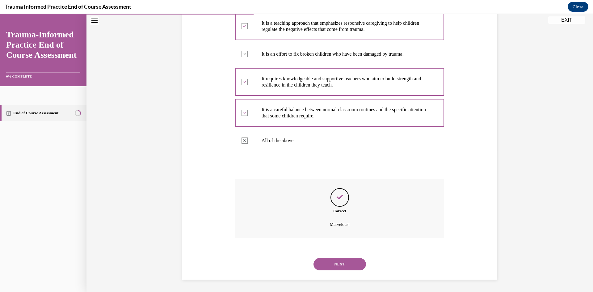
click at [339, 263] on button "NEXT" at bounding box center [340, 264] width 53 height 12
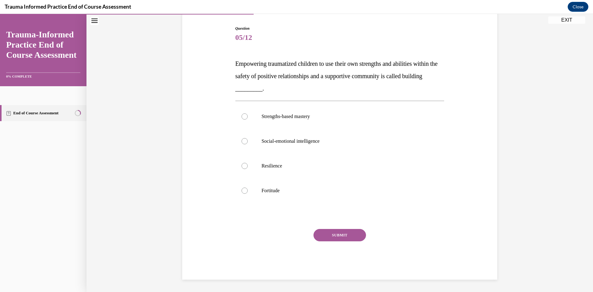
scroll to position [60, 0]
click at [250, 168] on label "Resilience" at bounding box center [339, 166] width 209 height 25
click at [248, 168] on input "Resilience" at bounding box center [245, 166] width 6 height 6
radio input "true"
click at [328, 235] on button "SUBMIT" at bounding box center [340, 235] width 53 height 12
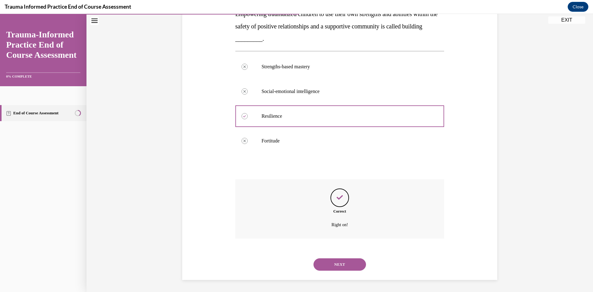
scroll to position [110, 0]
drag, startPoint x: 332, startPoint y: 264, endPoint x: 331, endPoint y: 248, distance: 15.8
click at [332, 264] on button "NEXT" at bounding box center [340, 264] width 53 height 12
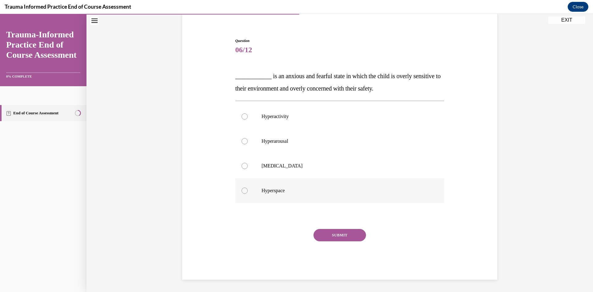
click at [248, 183] on label "Hyperspace" at bounding box center [339, 190] width 209 height 25
click at [248, 188] on input "Hyperspace" at bounding box center [245, 191] width 6 height 6
radio input "true"
click at [323, 234] on button "SUBMIT" at bounding box center [340, 235] width 53 height 12
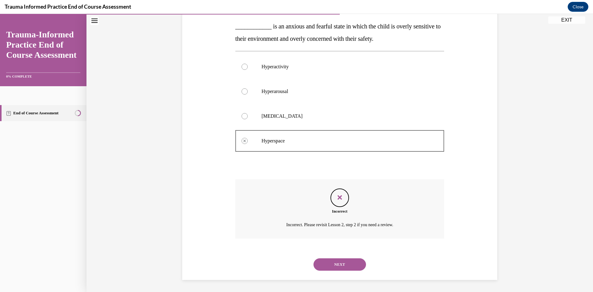
scroll to position [98, 0]
click at [339, 262] on button "NEXT" at bounding box center [340, 264] width 53 height 12
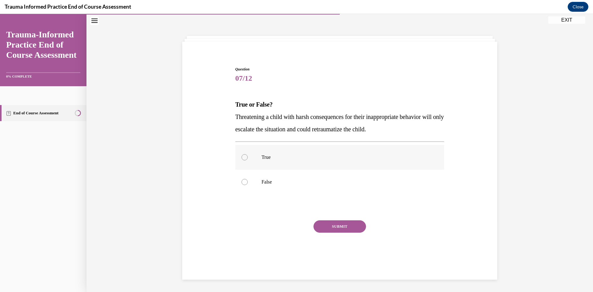
click at [247, 161] on label "True" at bounding box center [339, 157] width 209 height 25
click at [247, 160] on input "True" at bounding box center [245, 157] width 6 height 6
radio input "true"
click at [332, 226] on button "SUBMIT" at bounding box center [340, 226] width 53 height 12
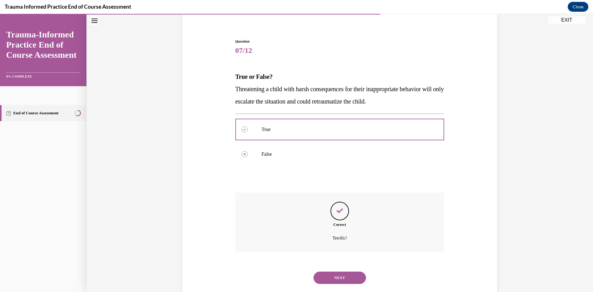
scroll to position [61, 0]
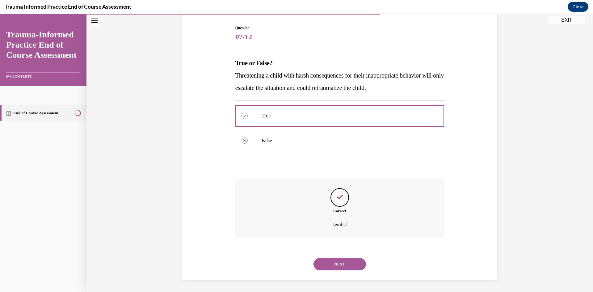
click at [336, 265] on button "NEXT" at bounding box center [340, 264] width 53 height 12
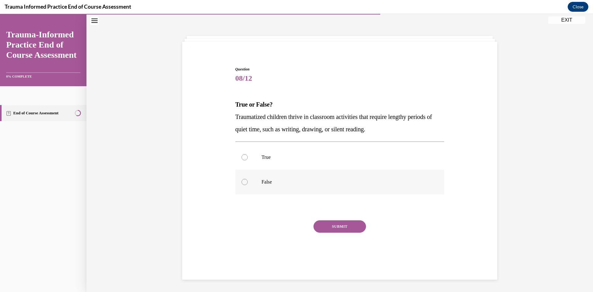
click at [246, 183] on label "False" at bounding box center [339, 182] width 209 height 25
click at [246, 183] on input "False" at bounding box center [245, 182] width 6 height 6
radio input "true"
click at [347, 228] on button "SUBMIT" at bounding box center [340, 226] width 53 height 12
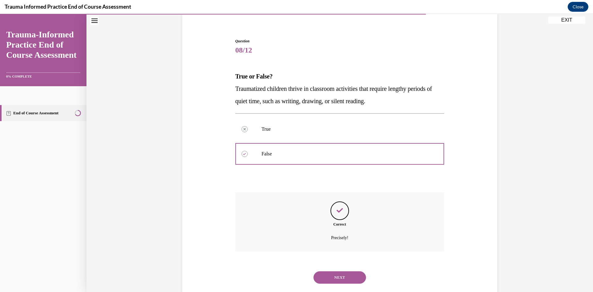
scroll to position [61, 0]
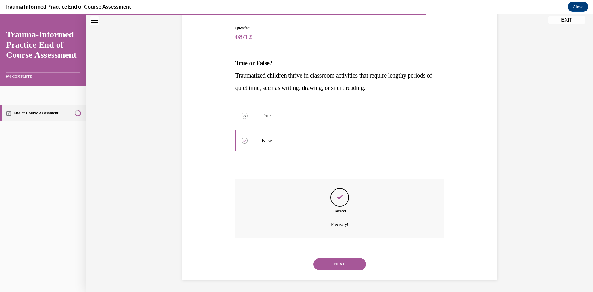
click at [343, 263] on button "NEXT" at bounding box center [340, 264] width 53 height 12
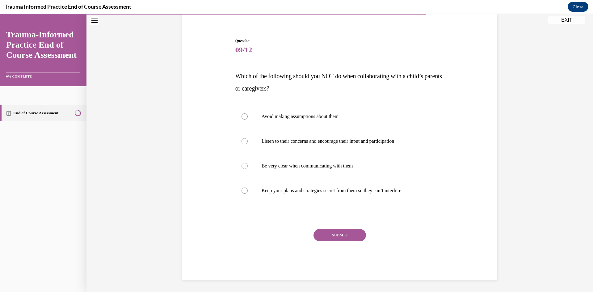
scroll to position [19, 0]
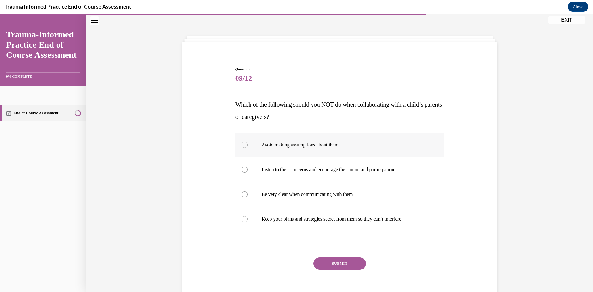
click at [245, 146] on div at bounding box center [245, 145] width 6 height 6
click at [245, 146] on input "Avoid making assumptions about them" at bounding box center [245, 145] width 6 height 6
radio input "true"
click at [246, 146] on label "Avoid making assumptions about them" at bounding box center [339, 145] width 209 height 25
click at [246, 146] on input "Avoid making assumptions about them" at bounding box center [245, 145] width 6 height 6
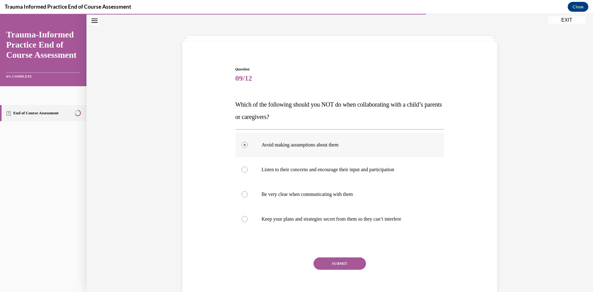
click at [242, 146] on div at bounding box center [245, 145] width 6 height 6
click at [242, 146] on input "Avoid making assumptions about them" at bounding box center [245, 145] width 6 height 6
click at [244, 173] on label "Listen to their concerns and encourage their input and participation" at bounding box center [339, 169] width 209 height 25
click at [244, 173] on input "Listen to their concerns and encourage their input and participation" at bounding box center [245, 170] width 6 height 6
radio input "true"
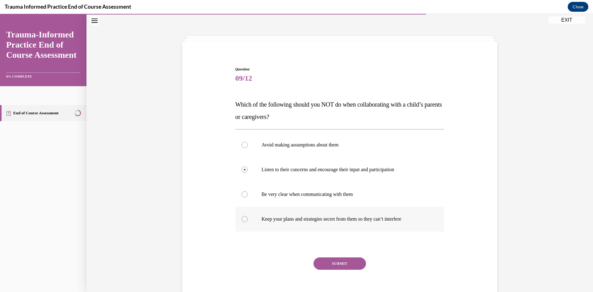
click at [248, 219] on label "Keep your plans and strategies secret from them so they can’t interfere" at bounding box center [339, 219] width 209 height 25
click at [248, 219] on input "Keep your plans and strategies secret from them so they can’t interfere" at bounding box center [245, 219] width 6 height 6
radio input "true"
click at [332, 263] on button "SUBMIT" at bounding box center [340, 263] width 53 height 12
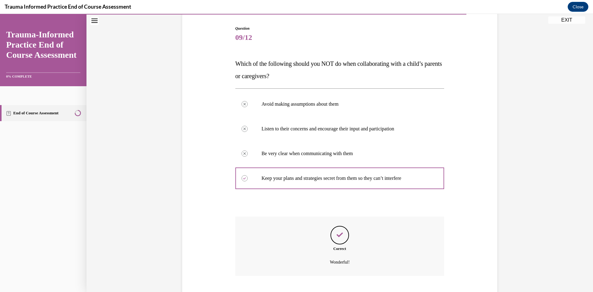
scroll to position [98, 0]
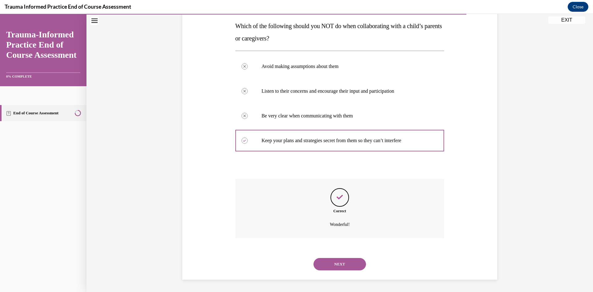
click at [335, 263] on button "NEXT" at bounding box center [340, 264] width 53 height 12
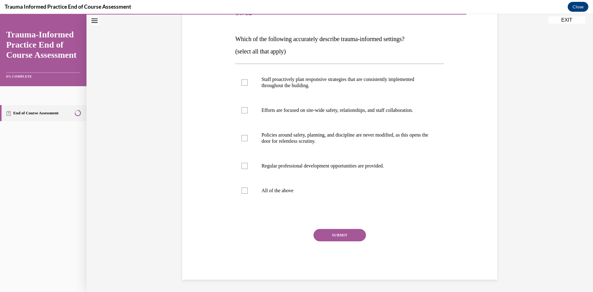
scroll to position [69, 0]
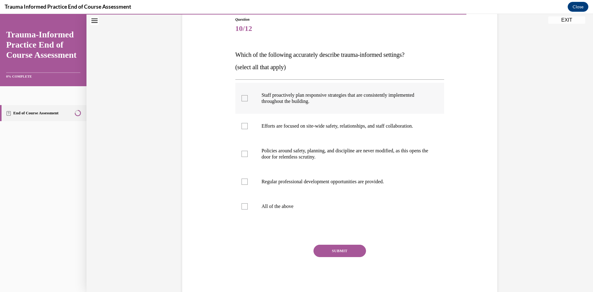
click at [246, 105] on label "Staff proactively plan responsive strategies that are consistently implemented …" at bounding box center [339, 98] width 209 height 31
click at [246, 101] on input "Staff proactively plan responsive strategies that are consistently implemented …" at bounding box center [245, 98] width 6 height 6
checkbox input "true"
click at [248, 125] on label "Efforts are focused on site-wide safety, relationships, and staff collaboration." at bounding box center [339, 126] width 209 height 25
click at [248, 125] on input "Efforts are focused on site-wide safety, relationships, and staff collaboration." at bounding box center [245, 126] width 6 height 6
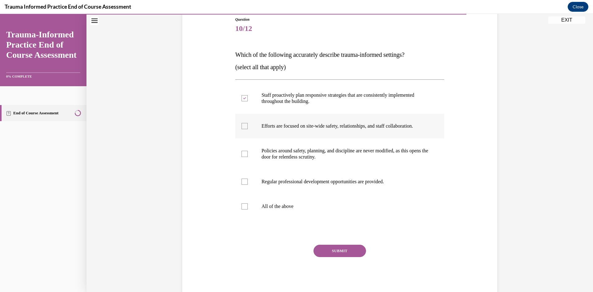
checkbox input "true"
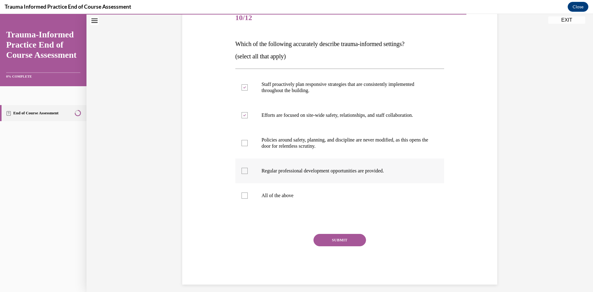
scroll to position [85, 0]
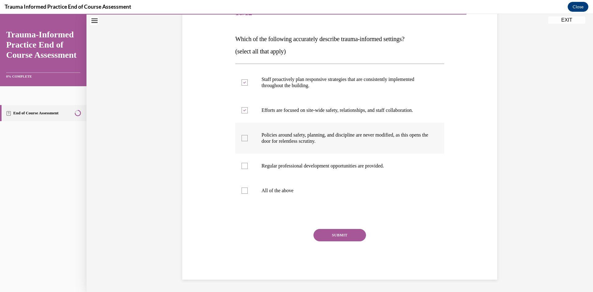
click at [248, 140] on label "Policies around safety, planning, and discipline are never modified, as this op…" at bounding box center [339, 138] width 209 height 31
click at [248, 140] on input "Policies around safety, planning, and discipline are never modified, as this op…" at bounding box center [245, 138] width 6 height 6
checkbox input "true"
click at [249, 171] on label "Regular professional development opportunities are provided." at bounding box center [339, 166] width 209 height 25
click at [248, 169] on input "Regular professional development opportunities are provided." at bounding box center [245, 166] width 6 height 6
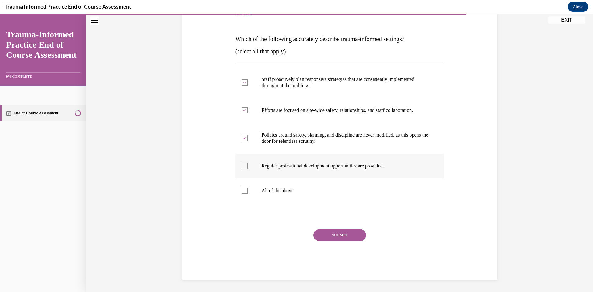
checkbox input "true"
click at [243, 190] on div at bounding box center [245, 191] width 6 height 6
click at [243, 190] on input "All of the above" at bounding box center [245, 191] width 6 height 6
checkbox input "true"
click at [337, 234] on button "SUBMIT" at bounding box center [340, 235] width 53 height 12
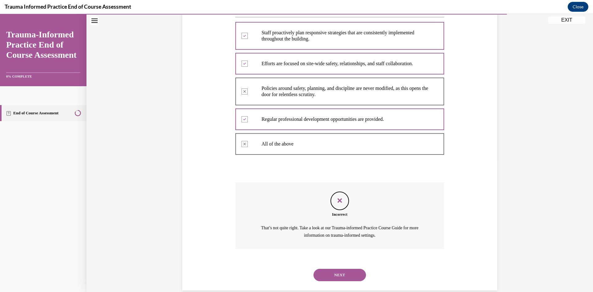
scroll to position [142, 0]
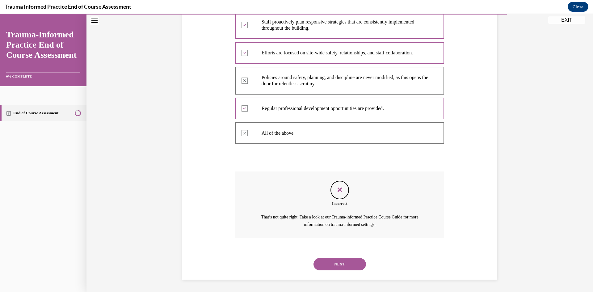
click at [349, 261] on button "NEXT" at bounding box center [340, 264] width 53 height 12
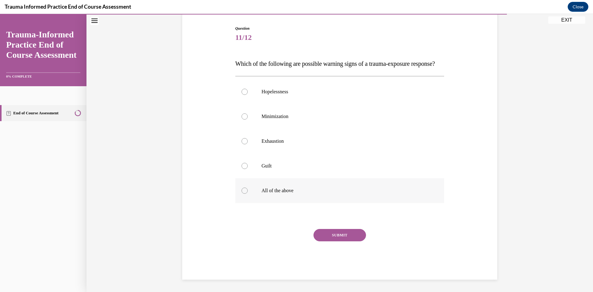
click at [252, 197] on label "All of the above" at bounding box center [339, 190] width 209 height 25
click at [248, 194] on input "All of the above" at bounding box center [245, 191] width 6 height 6
radio input "true"
click at [336, 237] on button "SUBMIT" at bounding box center [340, 235] width 53 height 12
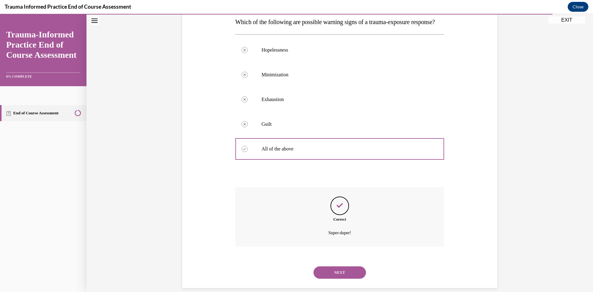
scroll to position [123, 0]
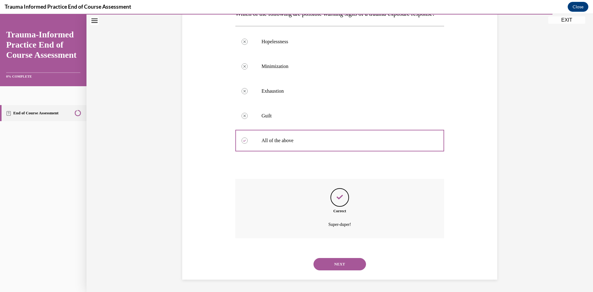
click at [336, 263] on button "NEXT" at bounding box center [340, 264] width 53 height 12
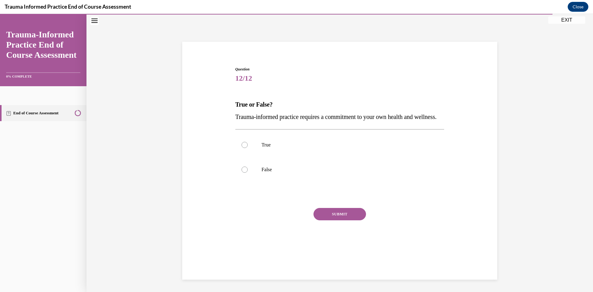
scroll to position [19, 0]
click at [242, 148] on div at bounding box center [245, 145] width 6 height 6
click at [242, 148] on input "True" at bounding box center [245, 145] width 6 height 6
radio input "true"
click at [341, 220] on button "SUBMIT" at bounding box center [340, 214] width 53 height 12
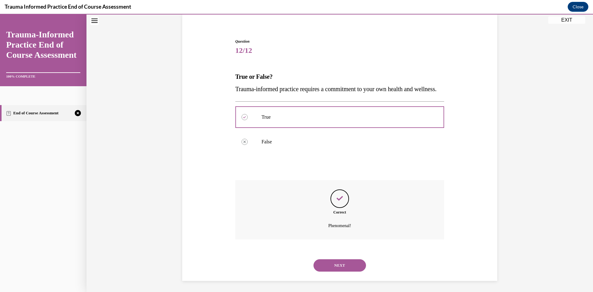
scroll to position [61, 0]
click at [343, 262] on button "NEXT" at bounding box center [340, 264] width 53 height 12
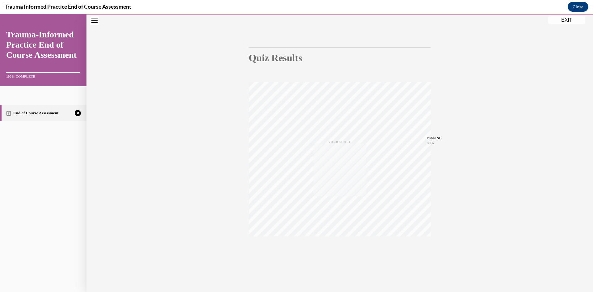
scroll to position [39, 0]
click at [338, 253] on icon "button" at bounding box center [340, 254] width 22 height 7
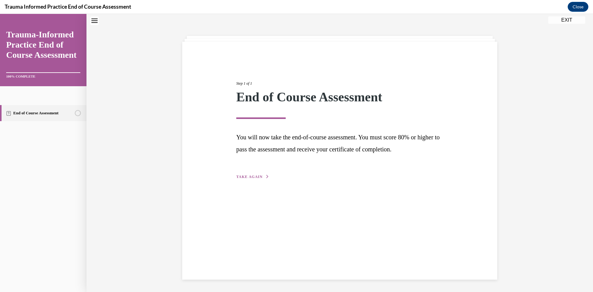
scroll to position [19, 0]
click at [250, 177] on span "TAKE AGAIN" at bounding box center [249, 177] width 26 height 4
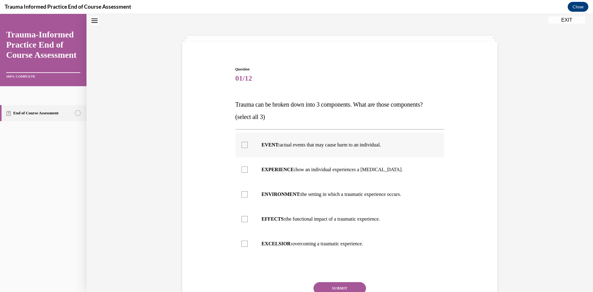
click at [252, 148] on label "EVENT: actual events that may cause harm to an individual." at bounding box center [339, 145] width 209 height 25
click at [248, 148] on input "EVENT: actual events that may cause harm to an individual." at bounding box center [245, 145] width 6 height 6
checkbox input "true"
click at [248, 170] on label "EXPERIENCE: how an individual experiences a stressor." at bounding box center [339, 169] width 209 height 25
click at [248, 170] on input "EXPERIENCE: how an individual experiences a stressor." at bounding box center [245, 170] width 6 height 6
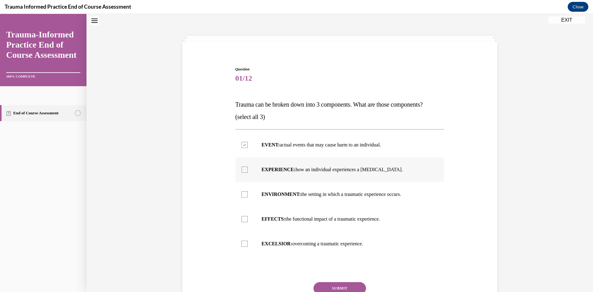
checkbox input "true"
click at [253, 216] on label "EFFECTS: the functional impact of a traumatic experience." at bounding box center [339, 219] width 209 height 25
click at [248, 216] on input "EFFECTS: the functional impact of a traumatic experience." at bounding box center [245, 219] width 6 height 6
checkbox input "true"
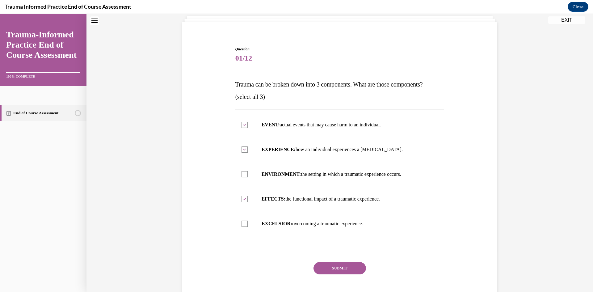
scroll to position [50, 0]
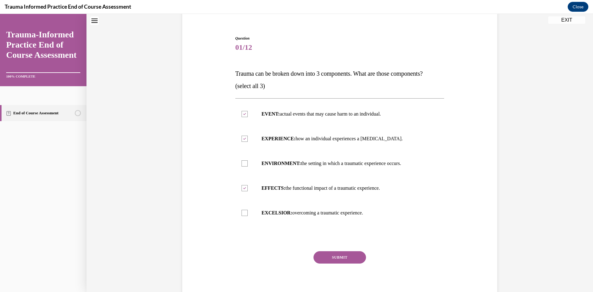
click at [336, 261] on button "SUBMIT" at bounding box center [340, 257] width 53 height 12
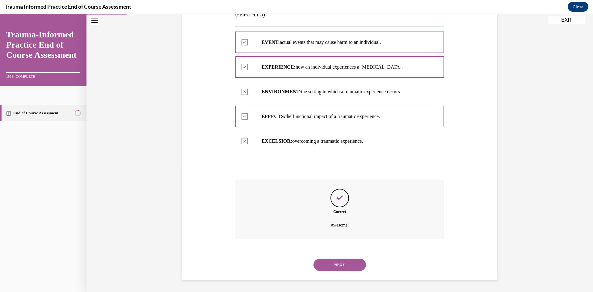
scroll to position [123, 0]
click at [351, 267] on button "NEXT" at bounding box center [340, 264] width 53 height 12
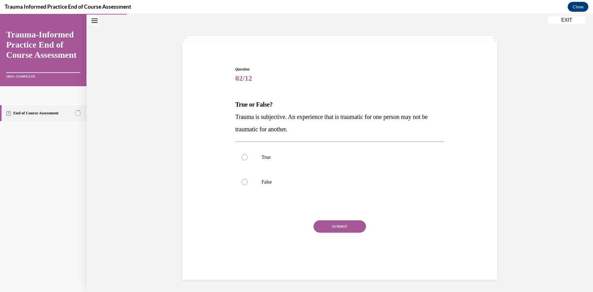
scroll to position [19, 0]
click at [250, 161] on label "True" at bounding box center [339, 157] width 209 height 25
click at [248, 160] on input "True" at bounding box center [245, 157] width 6 height 6
radio input "true"
click at [337, 227] on button "SUBMIT" at bounding box center [340, 226] width 53 height 12
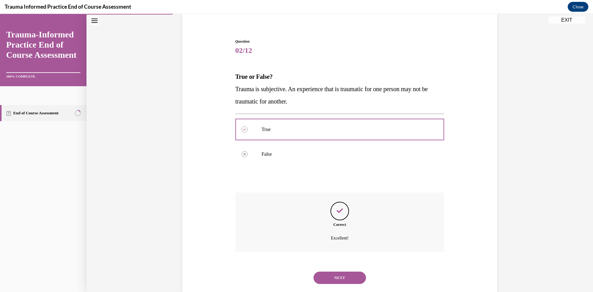
scroll to position [61, 0]
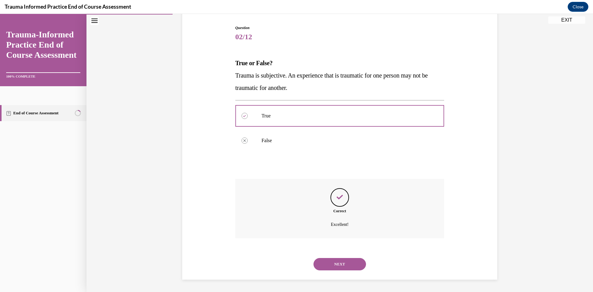
click at [335, 265] on button "NEXT" at bounding box center [340, 264] width 53 height 12
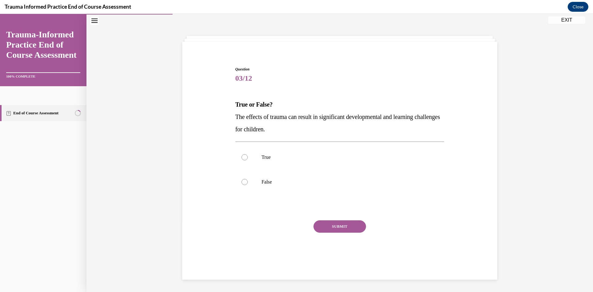
scroll to position [19, 0]
click at [250, 153] on label "True" at bounding box center [339, 157] width 209 height 25
click at [248, 154] on input "True" at bounding box center [245, 157] width 6 height 6
radio input "true"
click at [343, 229] on button "SUBMIT" at bounding box center [340, 226] width 53 height 12
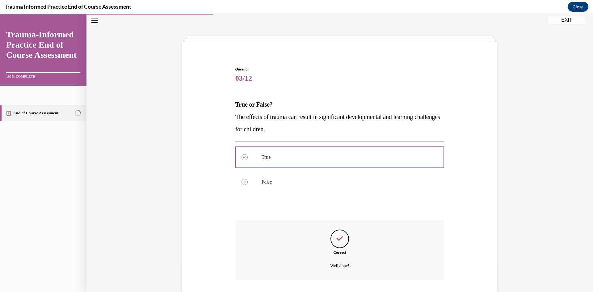
scroll to position [61, 0]
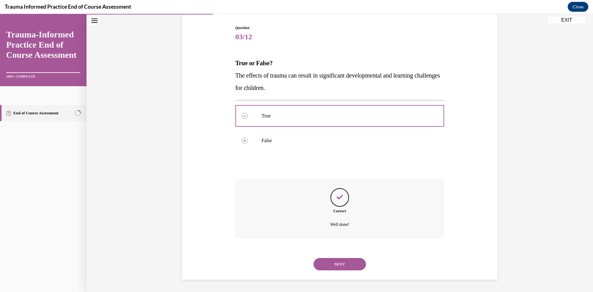
click at [332, 262] on button "NEXT" at bounding box center [340, 264] width 53 height 12
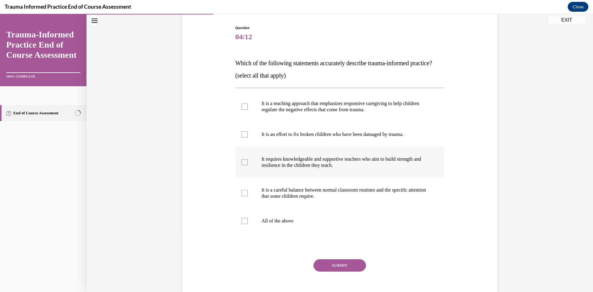
scroll to position [32, 0]
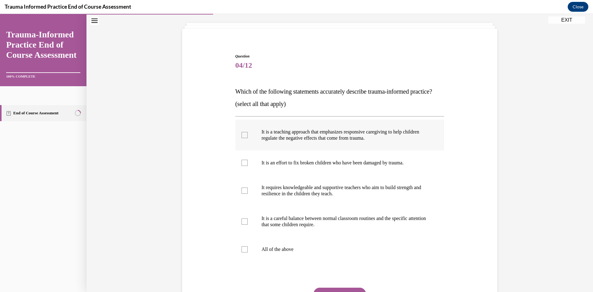
click at [252, 147] on label "It is a teaching approach that emphasizes responsive caregiving to help childre…" at bounding box center [339, 135] width 209 height 31
click at [248, 138] on input "It is a teaching approach that emphasizes responsive caregiving to help childre…" at bounding box center [245, 135] width 6 height 6
checkbox input "true"
drag, startPoint x: 255, startPoint y: 204, endPoint x: 252, endPoint y: 239, distance: 35.9
click at [255, 205] on label "It requires knowledgeable and supportive teachers who aim to build strength and…" at bounding box center [339, 190] width 209 height 31
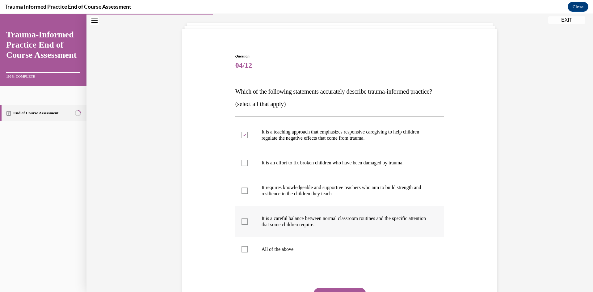
click at [248, 194] on input "It requires knowledgeable and supportive teachers who aim to build strength and…" at bounding box center [245, 191] width 6 height 6
checkbox input "true"
click at [254, 237] on label "It is a careful balance between normal classroom routines and the specific atte…" at bounding box center [339, 221] width 209 height 31
click at [248, 225] on input "It is a careful balance between normal classroom routines and the specific atte…" at bounding box center [245, 221] width 6 height 6
checkbox input "true"
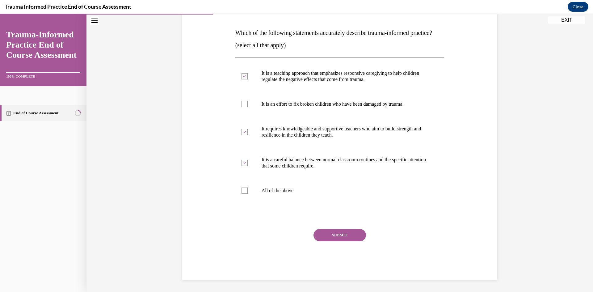
click at [327, 234] on button "SUBMIT" at bounding box center [340, 235] width 53 height 12
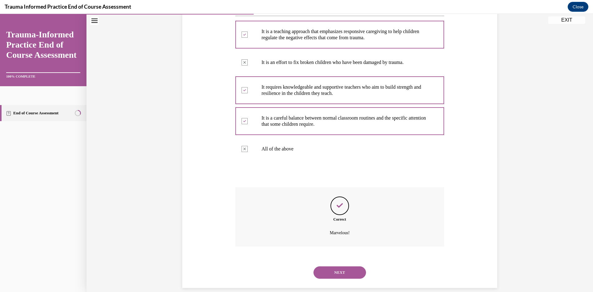
scroll to position [154, 0]
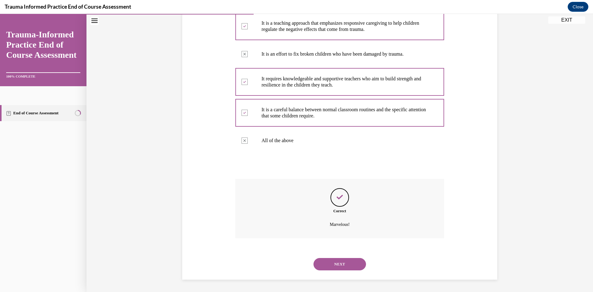
click at [338, 265] on button "NEXT" at bounding box center [340, 264] width 53 height 12
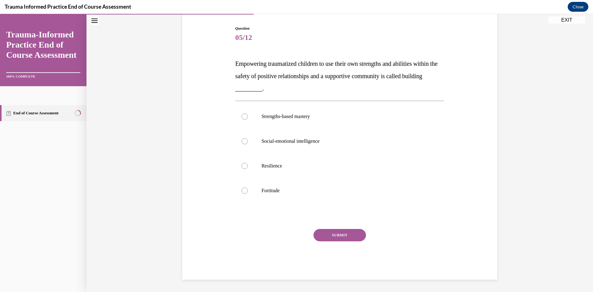
scroll to position [60, 0]
drag, startPoint x: 253, startPoint y: 167, endPoint x: 331, endPoint y: 225, distance: 96.4
click at [254, 170] on label "Resilience" at bounding box center [339, 166] width 209 height 25
click at [248, 169] on input "Resilience" at bounding box center [245, 166] width 6 height 6
radio input "true"
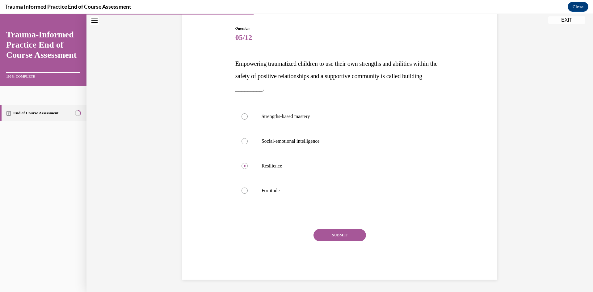
click at [352, 239] on button "SUBMIT" at bounding box center [340, 235] width 53 height 12
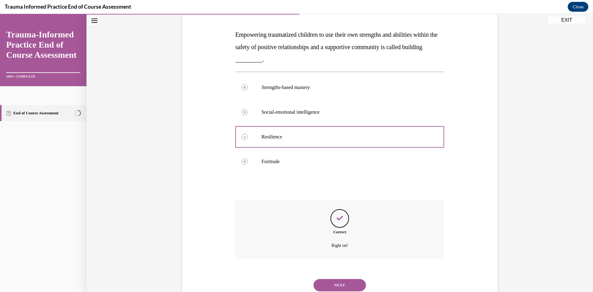
scroll to position [110, 0]
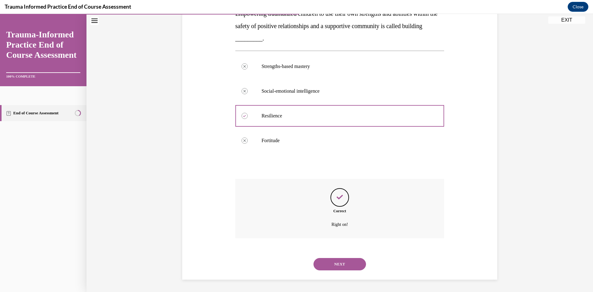
click at [340, 261] on button "NEXT" at bounding box center [340, 264] width 53 height 12
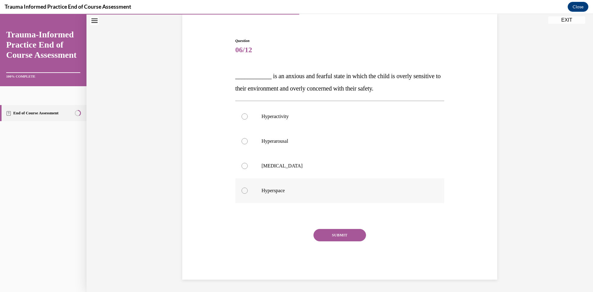
click at [248, 192] on label "Hyperspace" at bounding box center [339, 190] width 209 height 25
click at [248, 192] on input "Hyperspace" at bounding box center [245, 191] width 6 height 6
radio input "true"
click at [337, 239] on button "SUBMIT" at bounding box center [340, 235] width 53 height 12
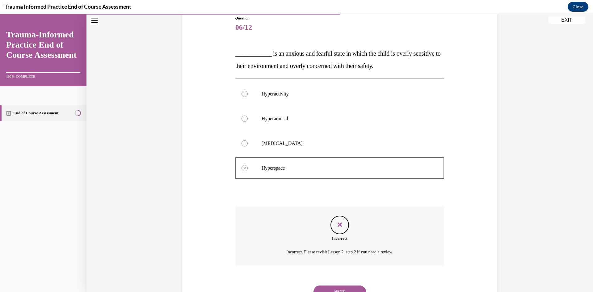
scroll to position [98, 0]
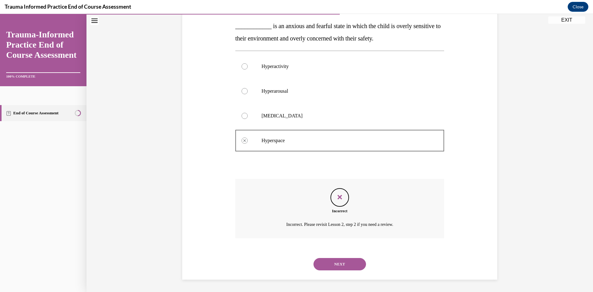
click at [337, 262] on button "NEXT" at bounding box center [340, 264] width 53 height 12
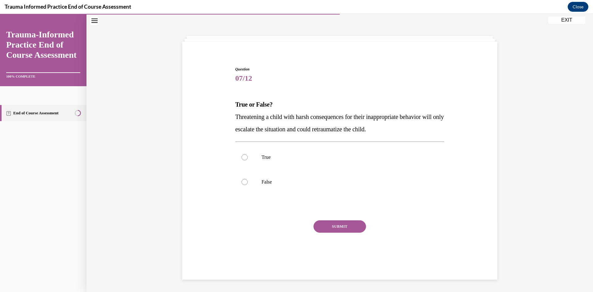
scroll to position [19, 0]
click at [283, 150] on label "True" at bounding box center [339, 157] width 209 height 25
click at [248, 154] on input "True" at bounding box center [245, 157] width 6 height 6
radio input "true"
click at [322, 228] on button "SUBMIT" at bounding box center [340, 226] width 53 height 12
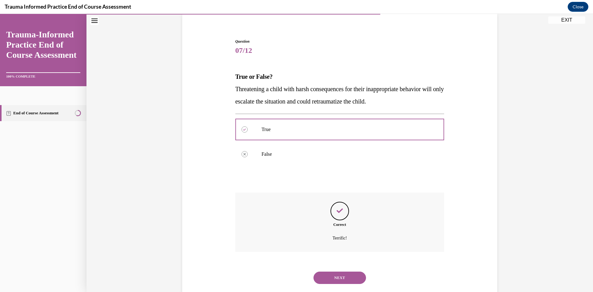
scroll to position [61, 0]
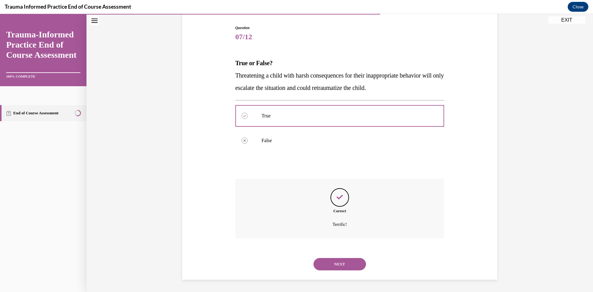
click at [331, 260] on button "NEXT" at bounding box center [340, 264] width 53 height 12
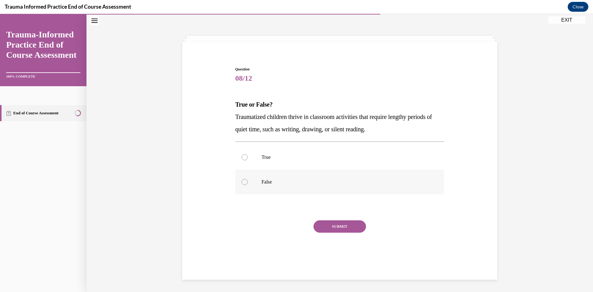
click at [279, 183] on p "False" at bounding box center [345, 182] width 167 height 6
click at [248, 183] on input "False" at bounding box center [245, 182] width 6 height 6
radio input "true"
click at [339, 225] on button "SUBMIT" at bounding box center [340, 226] width 53 height 12
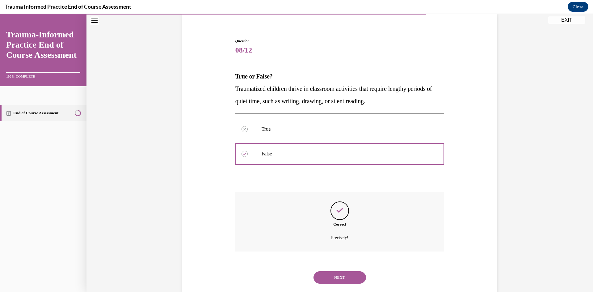
scroll to position [61, 0]
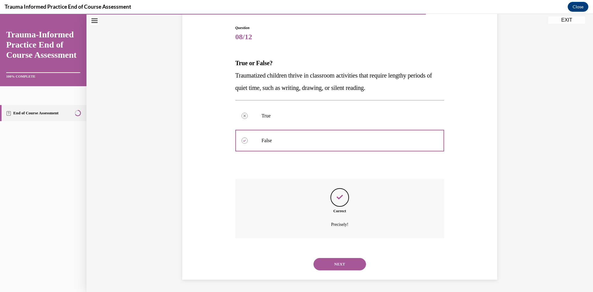
click at [332, 261] on button "NEXT" at bounding box center [340, 264] width 53 height 12
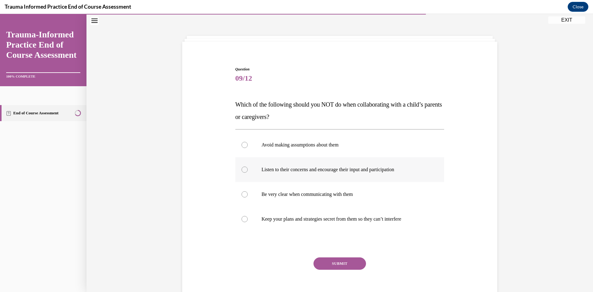
scroll to position [19, 0]
click at [250, 218] on label "Keep your plans and strategies secret from them so they can’t interfere" at bounding box center [339, 219] width 209 height 25
click at [248, 218] on input "Keep your plans and strategies secret from them so they can’t interfere" at bounding box center [245, 219] width 6 height 6
radio input "true"
click at [351, 265] on button "SUBMIT" at bounding box center [340, 263] width 53 height 12
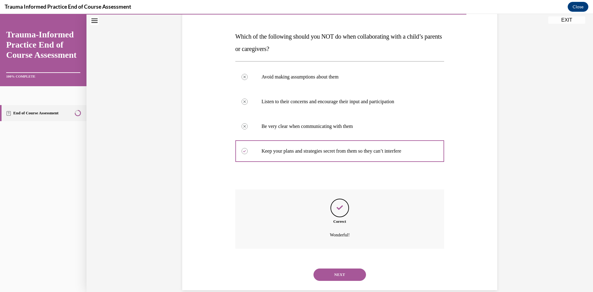
scroll to position [98, 0]
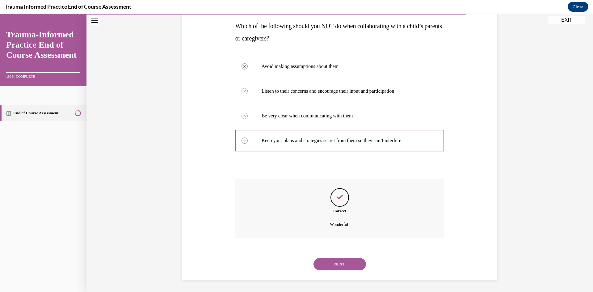
click at [345, 264] on button "NEXT" at bounding box center [340, 264] width 53 height 12
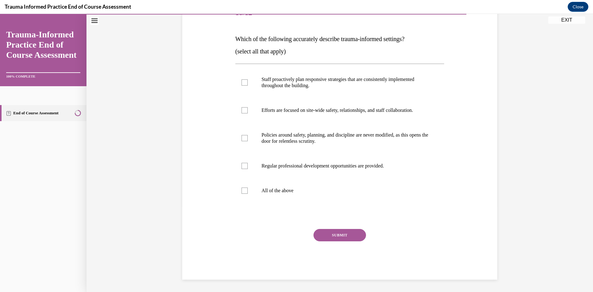
scroll to position [69, 0]
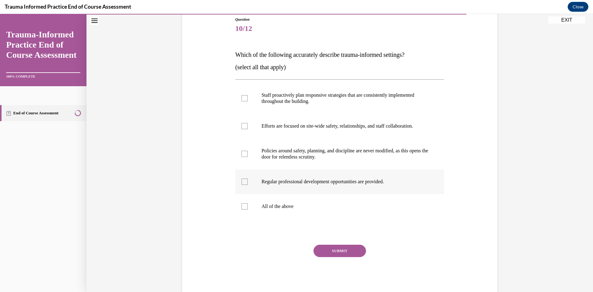
click at [257, 181] on label "Regular professional development opportunities are provided." at bounding box center [339, 181] width 209 height 25
click at [248, 181] on input "Regular professional development opportunities are provided." at bounding box center [245, 182] width 6 height 6
checkbox input "true"
click at [258, 129] on label "Efforts are focused on site-wide safety, relationships, and staff collaboration." at bounding box center [339, 126] width 209 height 25
click at [248, 129] on input "Efforts are focused on site-wide safety, relationships, and staff collaboration." at bounding box center [245, 126] width 6 height 6
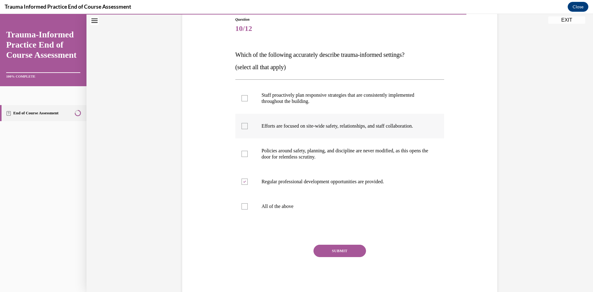
checkbox input "true"
click at [256, 98] on label "Staff proactively plan responsive strategies that are consistently implemented …" at bounding box center [339, 98] width 209 height 31
click at [248, 98] on input "Staff proactively plan responsive strategies that are consistently implemented …" at bounding box center [245, 98] width 6 height 6
checkbox input "true"
click at [353, 249] on button "SUBMIT" at bounding box center [340, 251] width 53 height 12
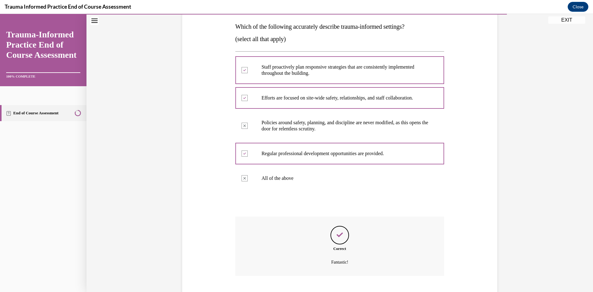
scroll to position [135, 0]
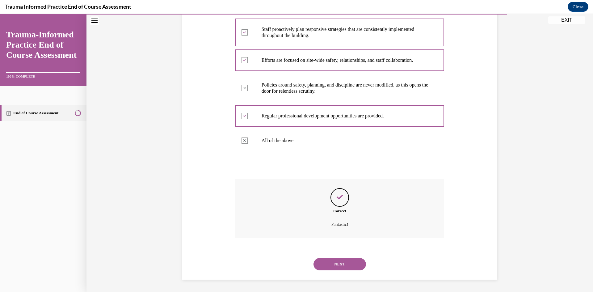
click at [348, 264] on button "NEXT" at bounding box center [340, 264] width 53 height 12
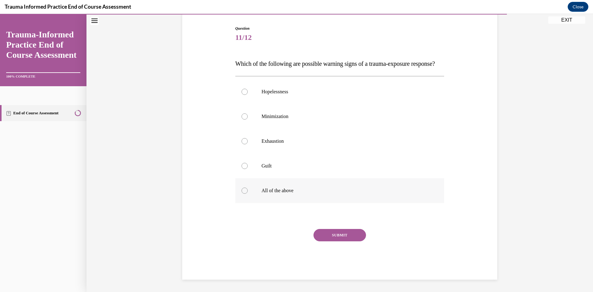
click at [265, 194] on p "All of the above" at bounding box center [345, 191] width 167 height 6
click at [248, 194] on input "All of the above" at bounding box center [245, 191] width 6 height 6
radio input "true"
click at [342, 237] on button "SUBMIT" at bounding box center [340, 235] width 53 height 12
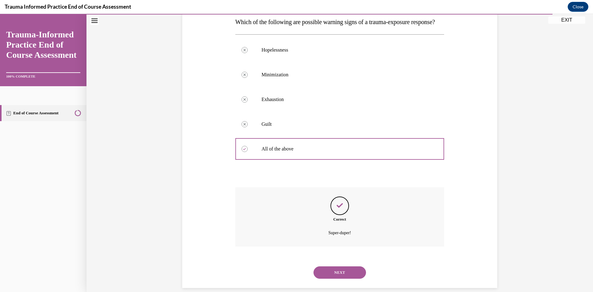
scroll to position [123, 0]
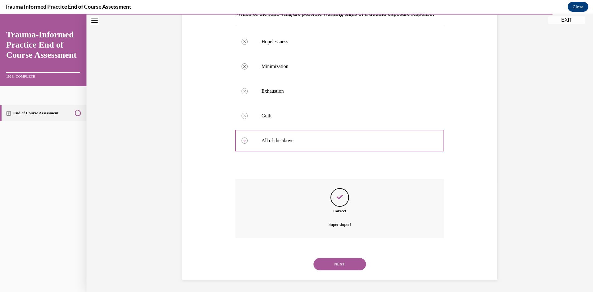
click at [341, 262] on button "NEXT" at bounding box center [340, 264] width 53 height 12
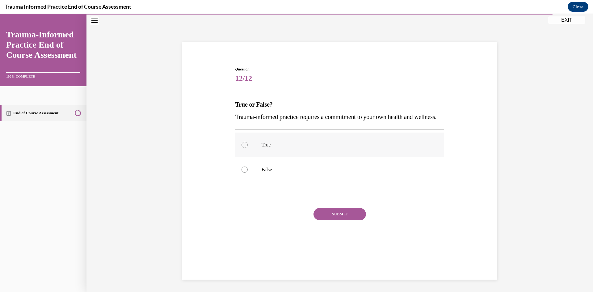
click at [296, 148] on p "True" at bounding box center [345, 145] width 167 height 6
click at [248, 148] on input "True" at bounding box center [245, 145] width 6 height 6
radio input "true"
click at [348, 220] on button "SUBMIT" at bounding box center [340, 214] width 53 height 12
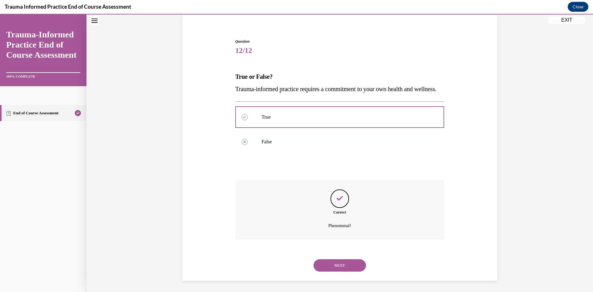
scroll to position [61, 0]
click at [349, 268] on button "NEXT" at bounding box center [340, 264] width 53 height 12
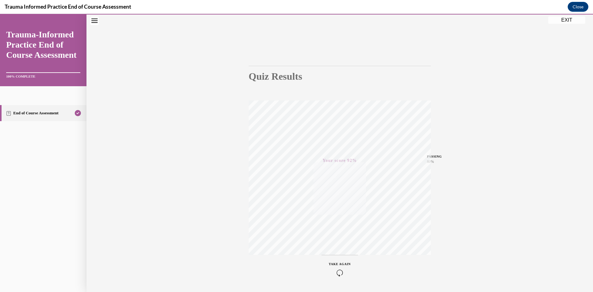
scroll to position [39, 0]
click at [569, 21] on button "EXIT" at bounding box center [566, 19] width 37 height 7
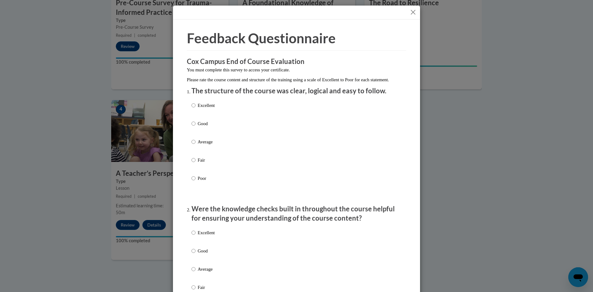
click at [204, 109] on p "Excellent" at bounding box center [206, 105] width 17 height 7
click at [196, 109] on input "Excellent" at bounding box center [194, 105] width 4 height 7
radio input "true"
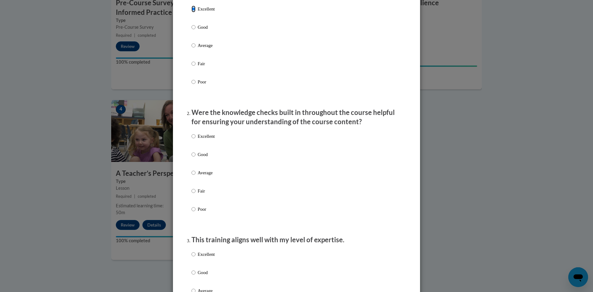
scroll to position [124, 0]
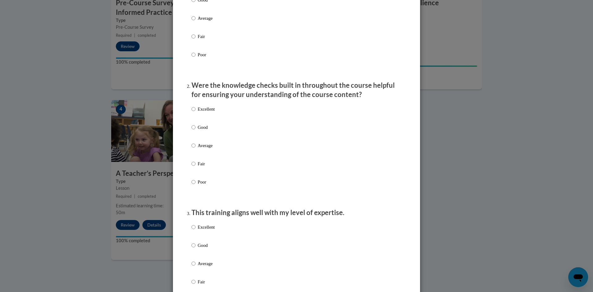
click at [212, 112] on p "Excellent" at bounding box center [206, 109] width 17 height 7
click at [196, 112] on input "Excellent" at bounding box center [194, 109] width 4 height 7
radio input "true"
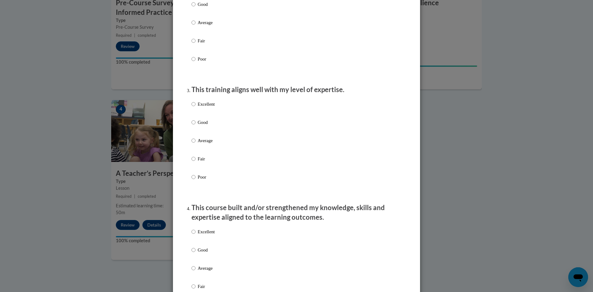
scroll to position [247, 0]
click at [206, 107] on p "Excellent" at bounding box center [206, 103] width 17 height 7
click at [196, 107] on input "Excellent" at bounding box center [194, 103] width 4 height 7
radio input "true"
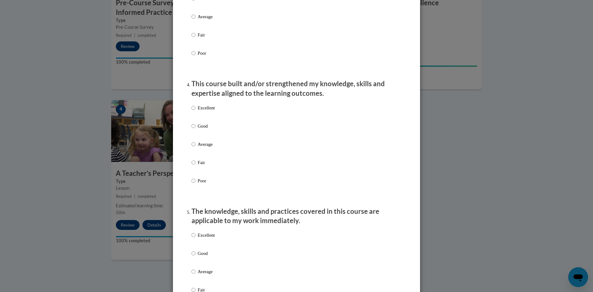
scroll to position [371, 0]
drag, startPoint x: 212, startPoint y: 113, endPoint x: 240, endPoint y: 120, distance: 29.3
click at [212, 111] on p "Excellent" at bounding box center [206, 107] width 17 height 7
click at [196, 111] on input "Excellent" at bounding box center [194, 107] width 4 height 7
radio input "true"
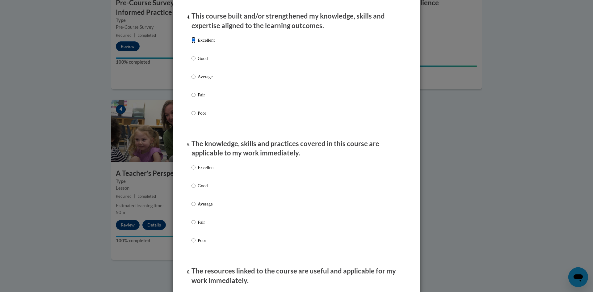
scroll to position [494, 0]
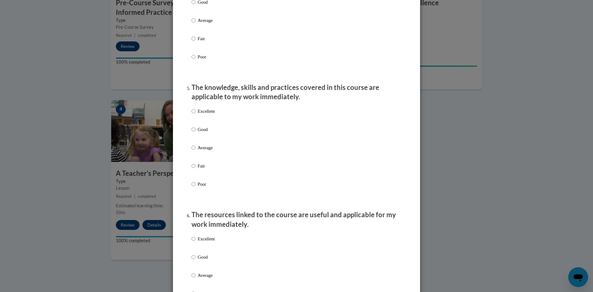
click at [220, 116] on div "Excellent Good Average Fair Poor" at bounding box center [297, 155] width 210 height 101
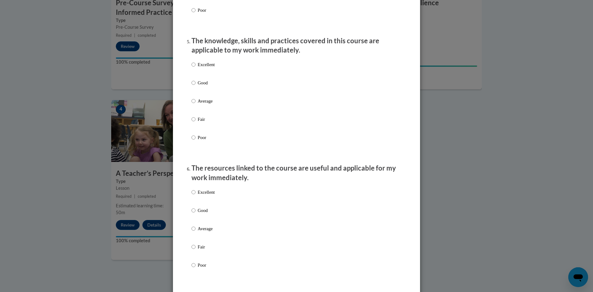
scroll to position [556, 0]
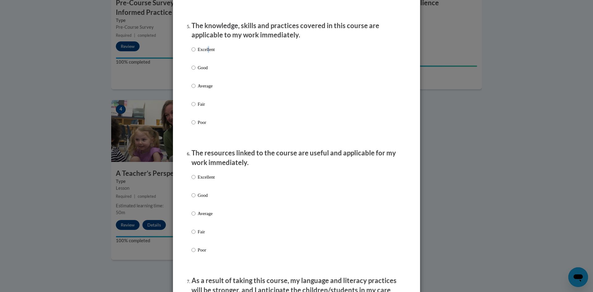
click at [206, 53] on p "Excellent" at bounding box center [206, 49] width 17 height 7
click at [198, 53] on p "Excellent" at bounding box center [206, 49] width 17 height 7
click at [196, 53] on input "Excellent" at bounding box center [194, 49] width 4 height 7
radio input "true"
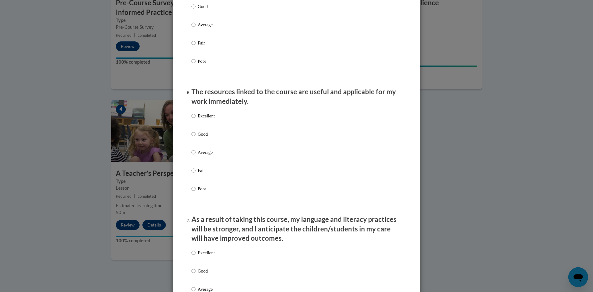
scroll to position [618, 0]
click at [241, 120] on div "Excellent Good Average Fair Poor" at bounding box center [297, 159] width 210 height 101
drag, startPoint x: 241, startPoint y: 118, endPoint x: 234, endPoint y: 120, distance: 7.5
click at [241, 120] on div "Excellent Good Average Fair Poor" at bounding box center [297, 159] width 210 height 101
click at [209, 119] on p "Excellent" at bounding box center [206, 115] width 17 height 7
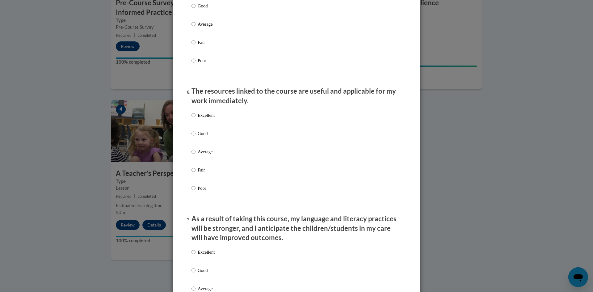
click at [196, 119] on input "Excellent" at bounding box center [194, 115] width 4 height 7
radio input "true"
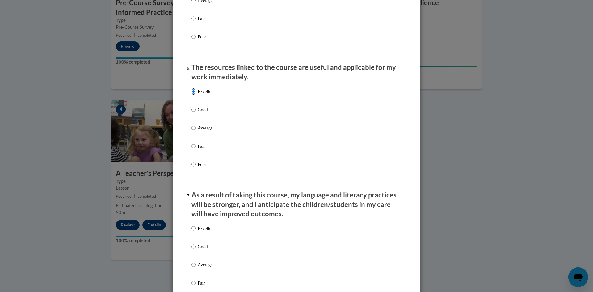
scroll to position [711, 0]
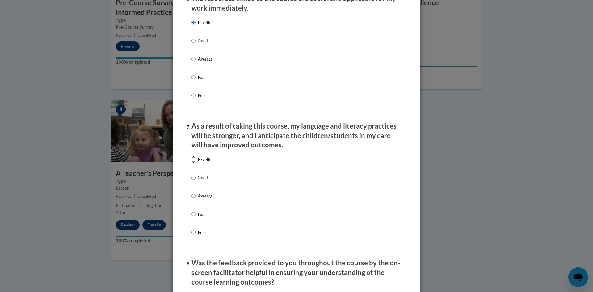
click at [192, 163] on input "Excellent" at bounding box center [194, 159] width 4 height 7
radio input "true"
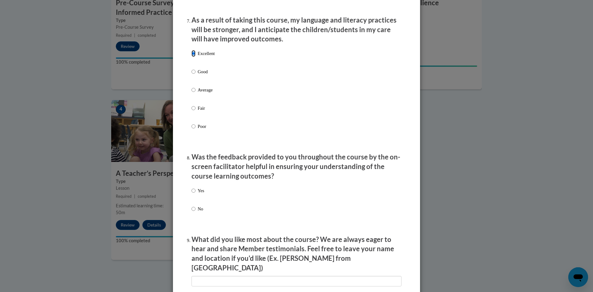
scroll to position [865, 0]
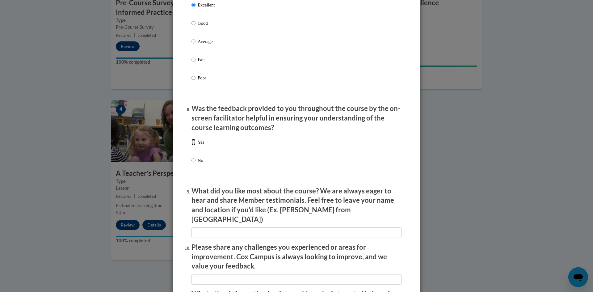
click at [193, 146] on input "Yes" at bounding box center [194, 142] width 4 height 7
radio input "true"
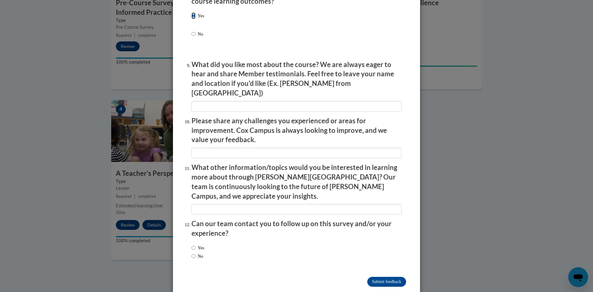
scroll to position [992, 0]
click at [390, 277] on input "Submit feedback" at bounding box center [386, 282] width 39 height 10
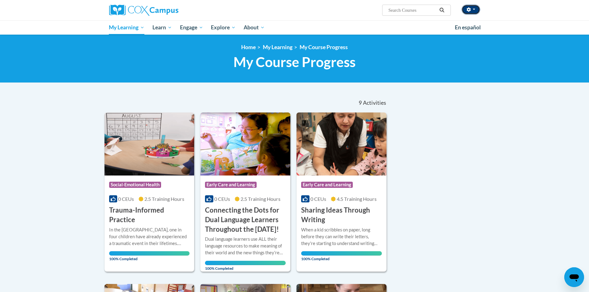
click at [476, 8] on button "button" at bounding box center [470, 10] width 19 height 10
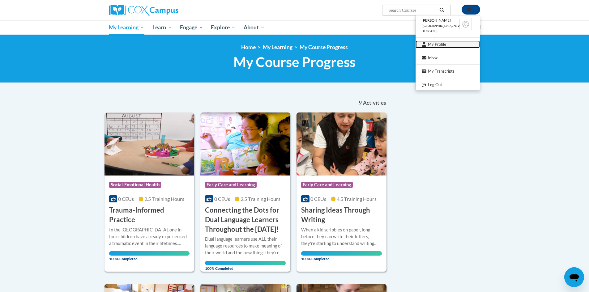
click at [440, 43] on link "My Profile" at bounding box center [447, 44] width 64 height 8
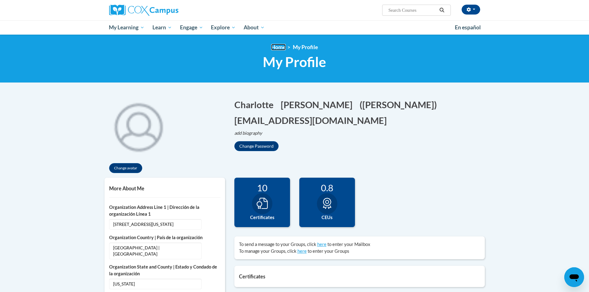
click at [277, 47] on link "Home" at bounding box center [278, 47] width 15 height 6
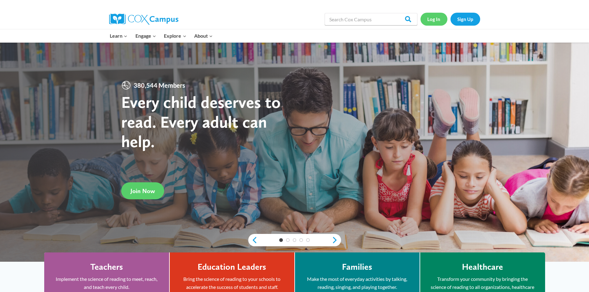
click at [434, 18] on link "Log In" at bounding box center [433, 19] width 27 height 13
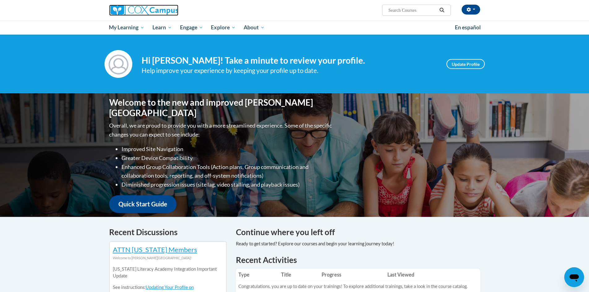
click at [122, 14] on img at bounding box center [143, 10] width 69 height 11
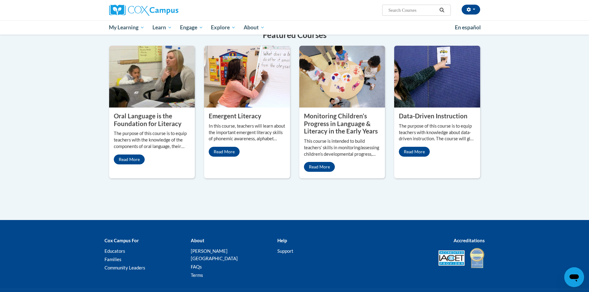
scroll to position [518, 0]
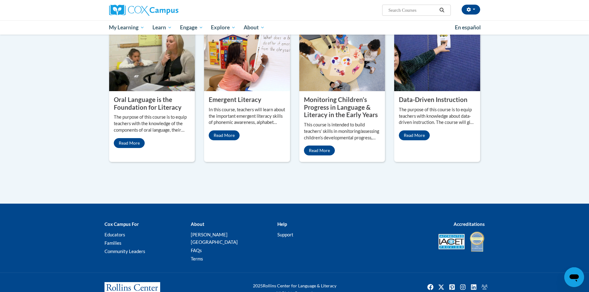
click at [282, 221] on b "Help" at bounding box center [282, 224] width 10 height 6
click at [288, 220] on p "Help" at bounding box center [315, 223] width 77 height 7
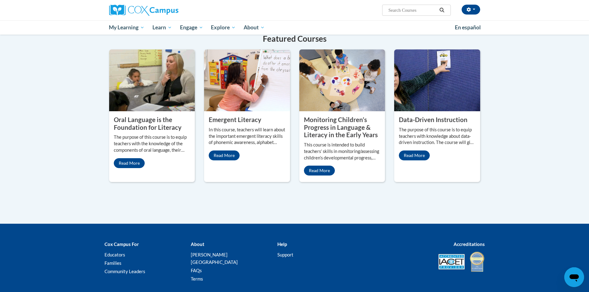
scroll to position [487, 0]
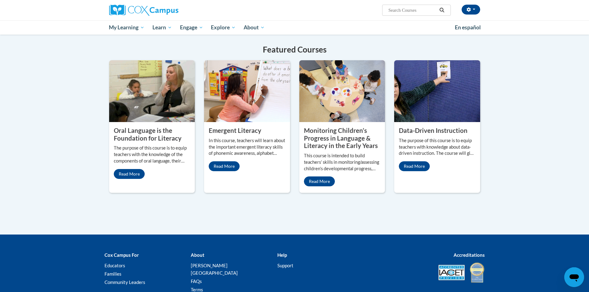
click at [283, 252] on b "Help" at bounding box center [282, 255] width 10 height 6
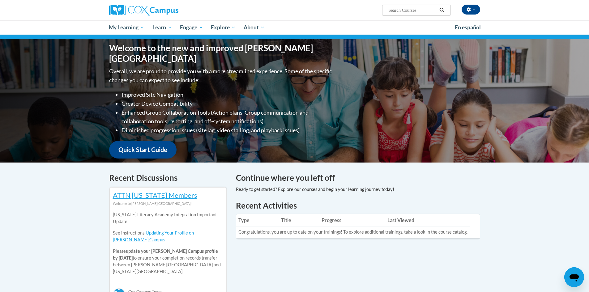
scroll to position [0, 0]
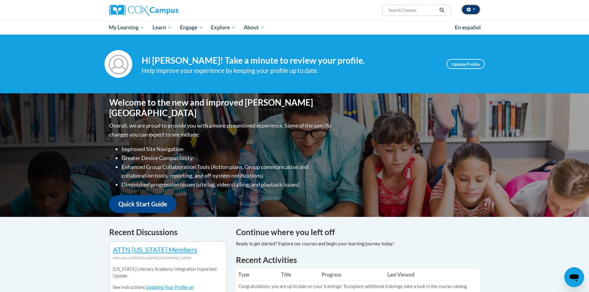
click at [478, 7] on button "button" at bounding box center [470, 10] width 19 height 10
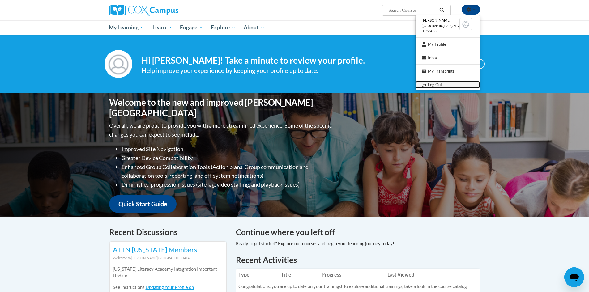
click at [443, 86] on link "Log Out" at bounding box center [447, 85] width 64 height 8
